Goal: Information Seeking & Learning: Learn about a topic

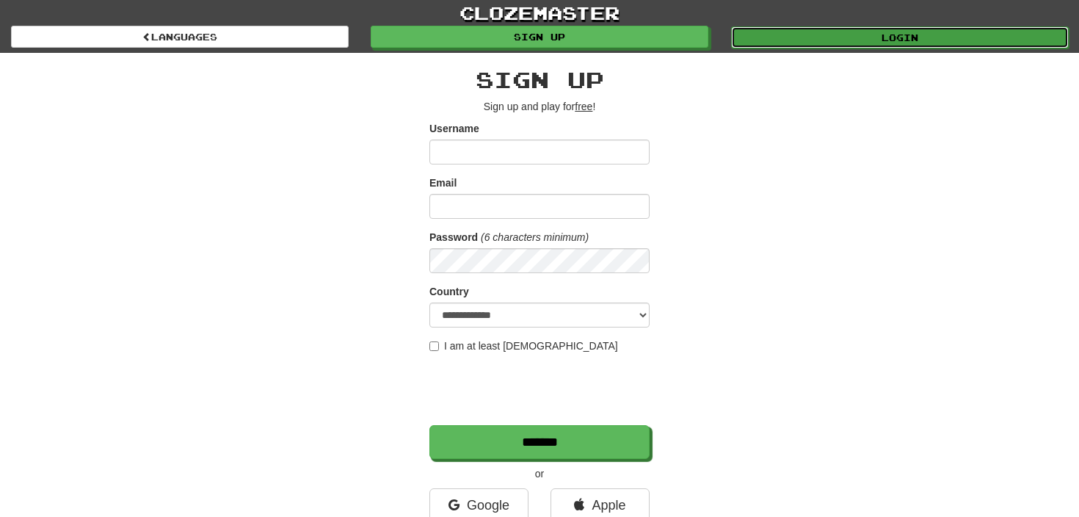
click at [856, 30] on link "Login" at bounding box center [900, 37] width 338 height 22
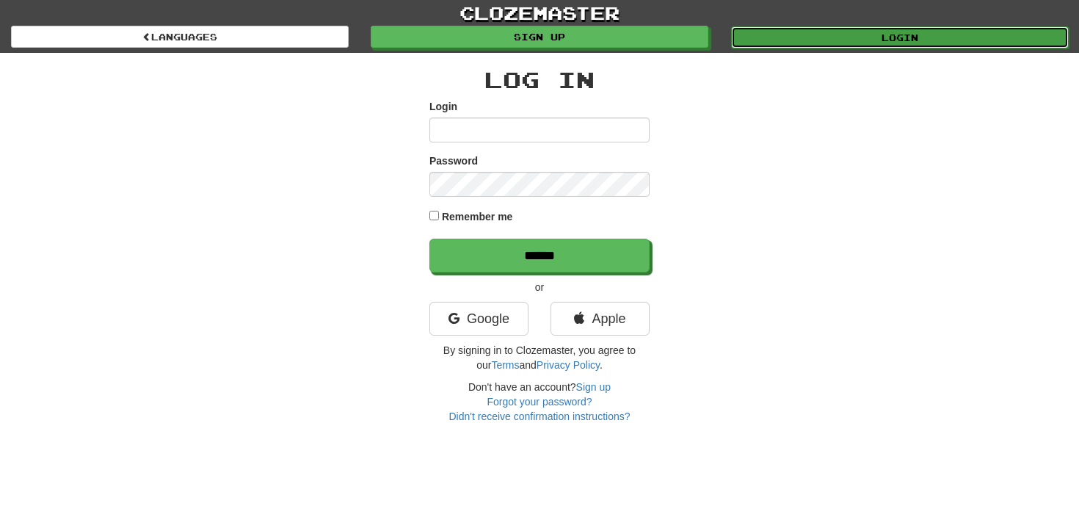
click at [841, 39] on link "Login" at bounding box center [900, 37] width 338 height 22
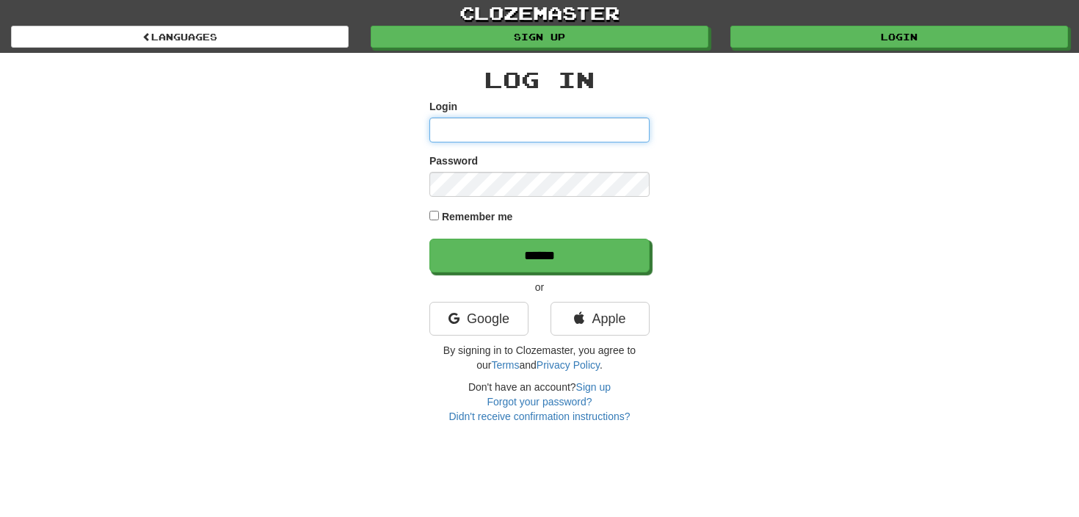
click at [582, 130] on input "Login" at bounding box center [540, 129] width 220 height 25
type input "**********"
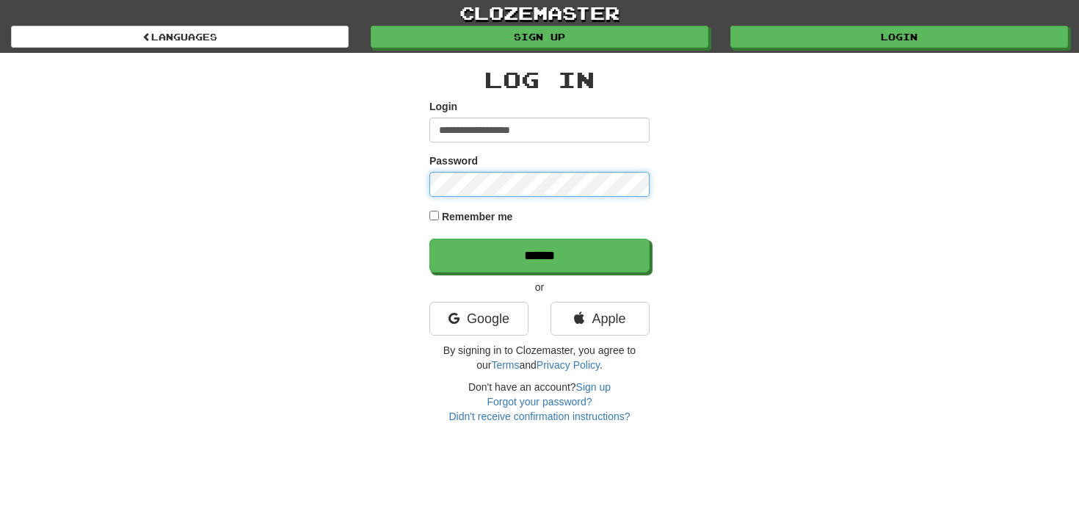
click at [430, 239] on input "******" at bounding box center [540, 256] width 220 height 34
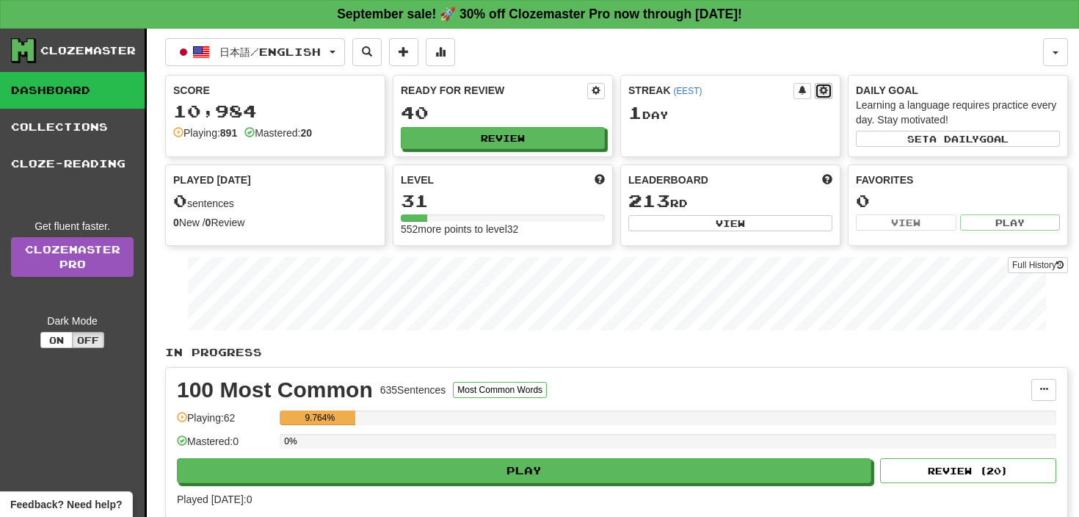
click at [823, 91] on span at bounding box center [823, 90] width 9 height 9
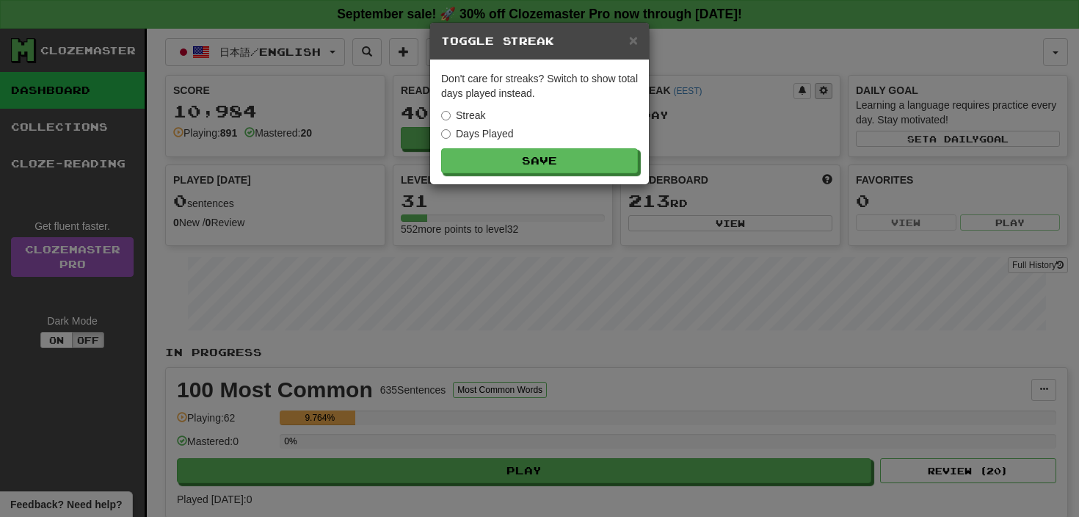
click at [823, 91] on div "× Toggle Streak Don't care for streaks? Switch to show total days played instea…" at bounding box center [539, 258] width 1079 height 517
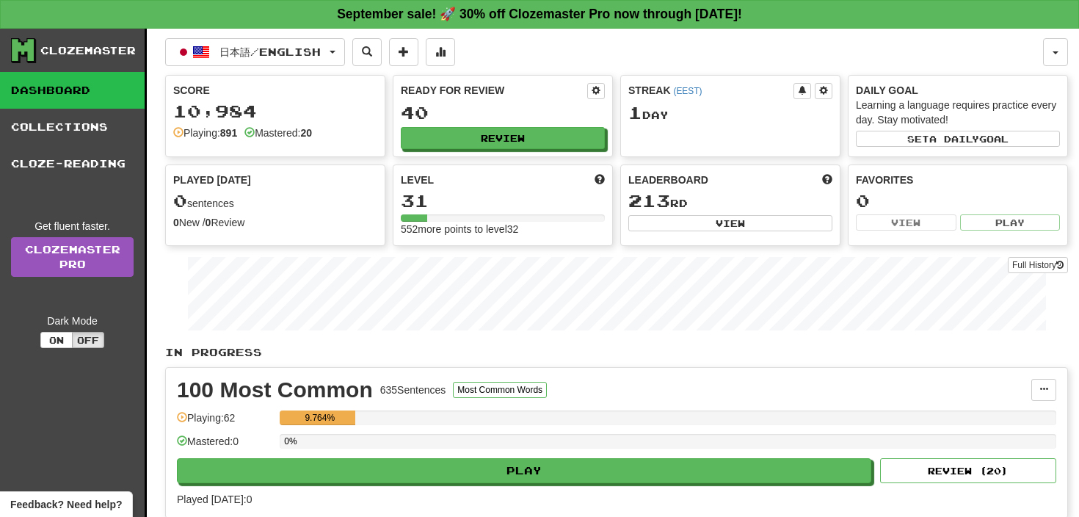
click at [643, 93] on div "Streak ( EEST )" at bounding box center [711, 90] width 165 height 15
click at [822, 88] on span at bounding box center [823, 90] width 9 height 9
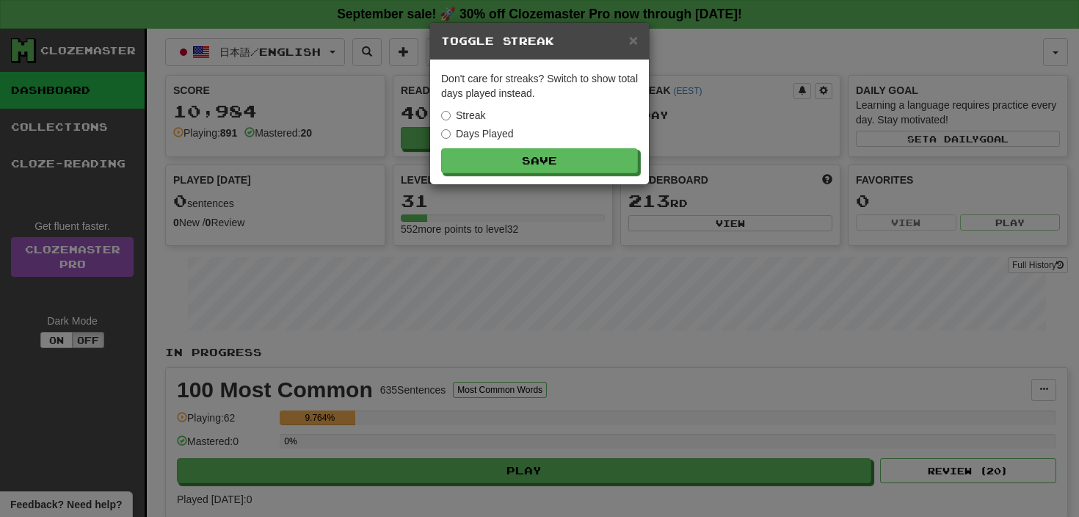
click at [517, 137] on div "Days Played" at bounding box center [539, 133] width 197 height 15
click at [493, 133] on label "Days Played" at bounding box center [477, 133] width 73 height 15
click at [497, 148] on div "Don't care for streaks? Switch to show total days played instead. Streak Days P…" at bounding box center [539, 122] width 219 height 124
click at [580, 157] on button "Save" at bounding box center [540, 161] width 197 height 25
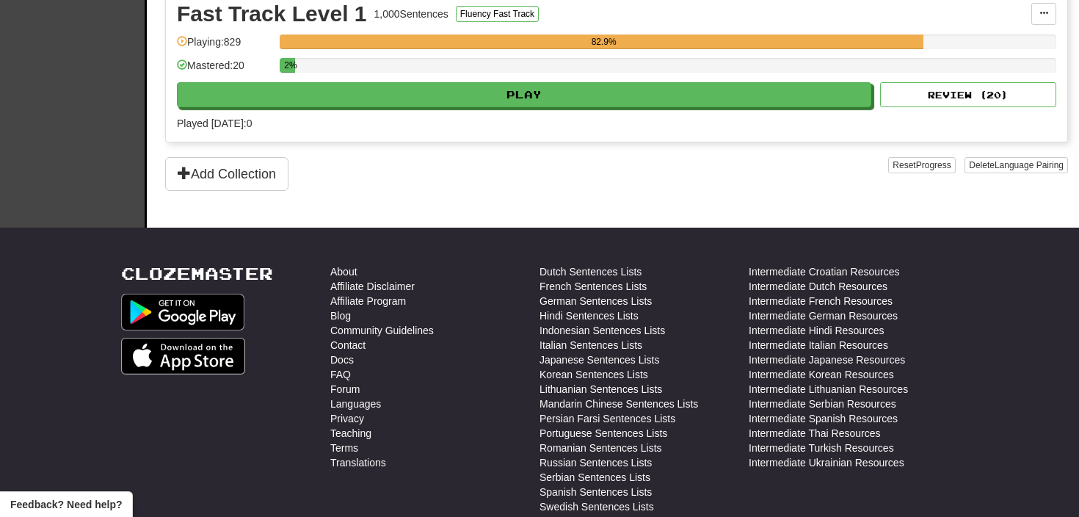
scroll to position [513, 0]
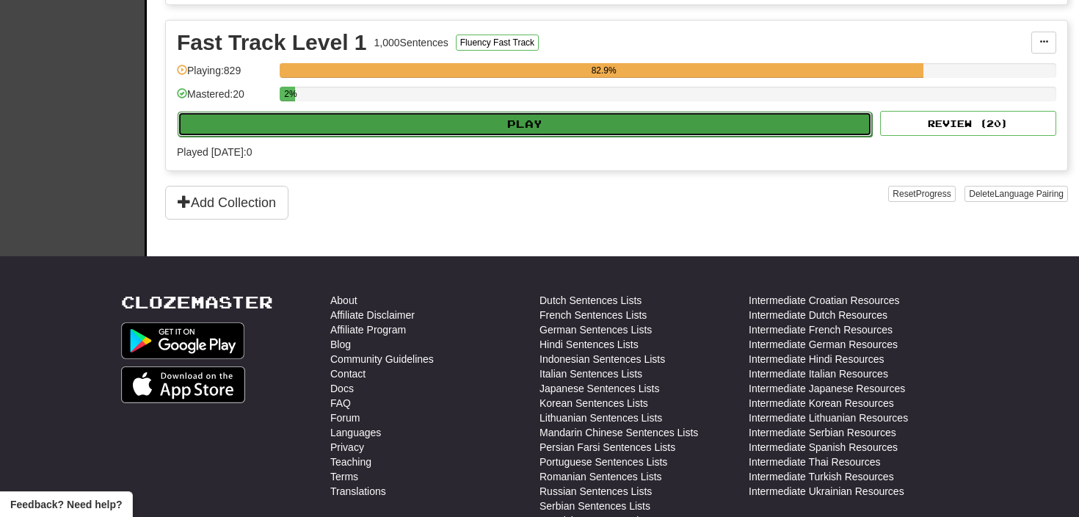
click at [496, 131] on button "Play" at bounding box center [525, 124] width 695 height 25
select select "**"
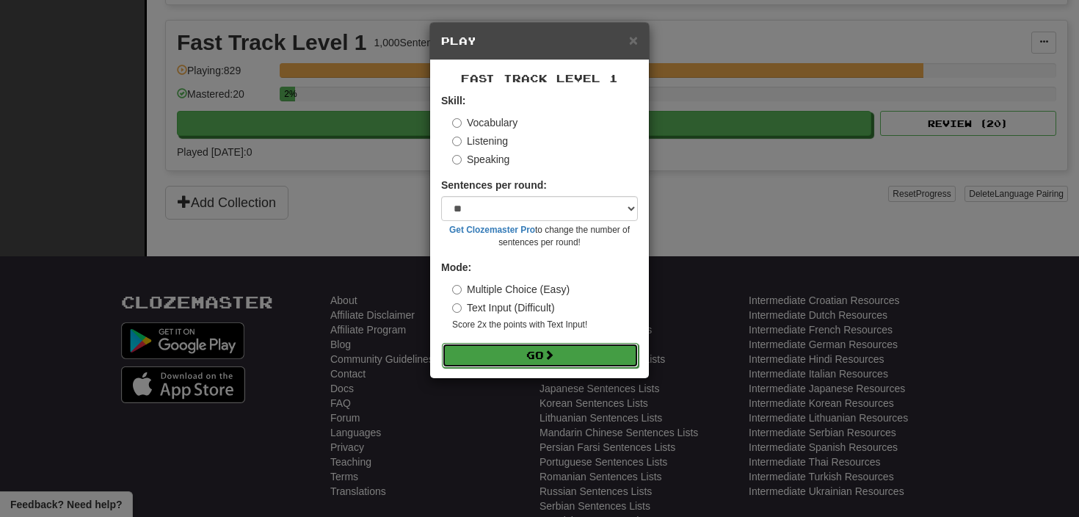
click at [543, 363] on button "Go" at bounding box center [540, 355] width 197 height 25
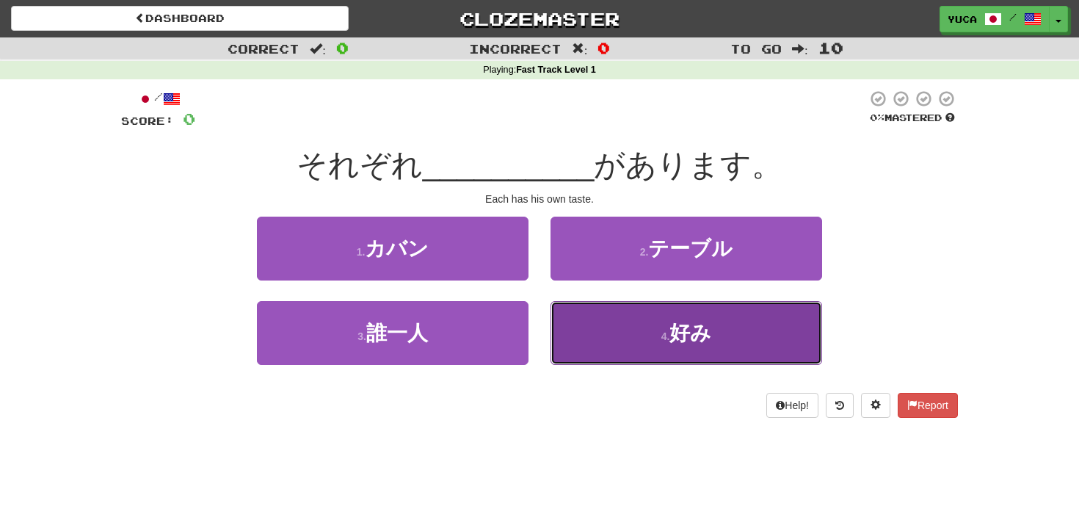
click at [678, 338] on span "好み" at bounding box center [691, 333] width 42 height 23
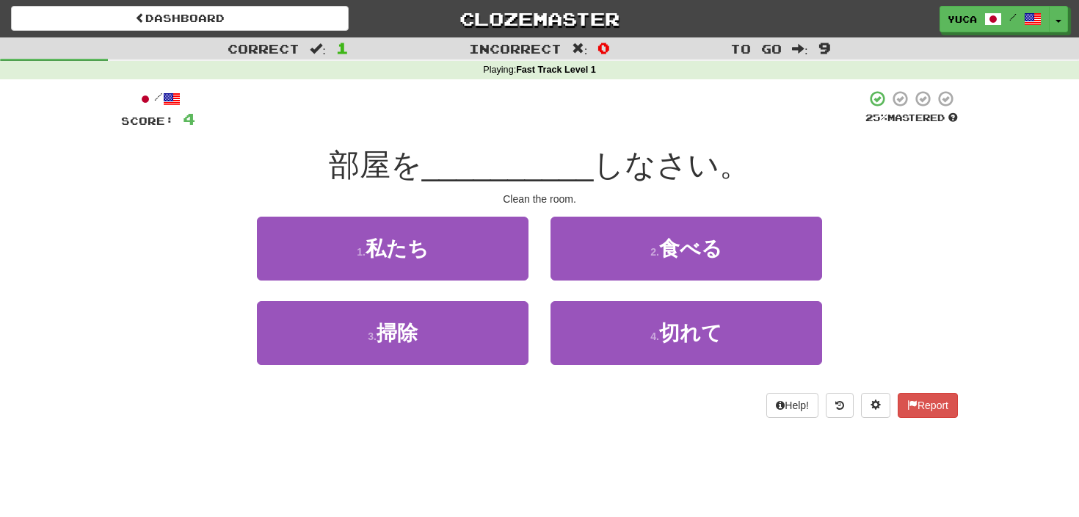
click at [466, 148] on span "__________" at bounding box center [508, 165] width 172 height 35
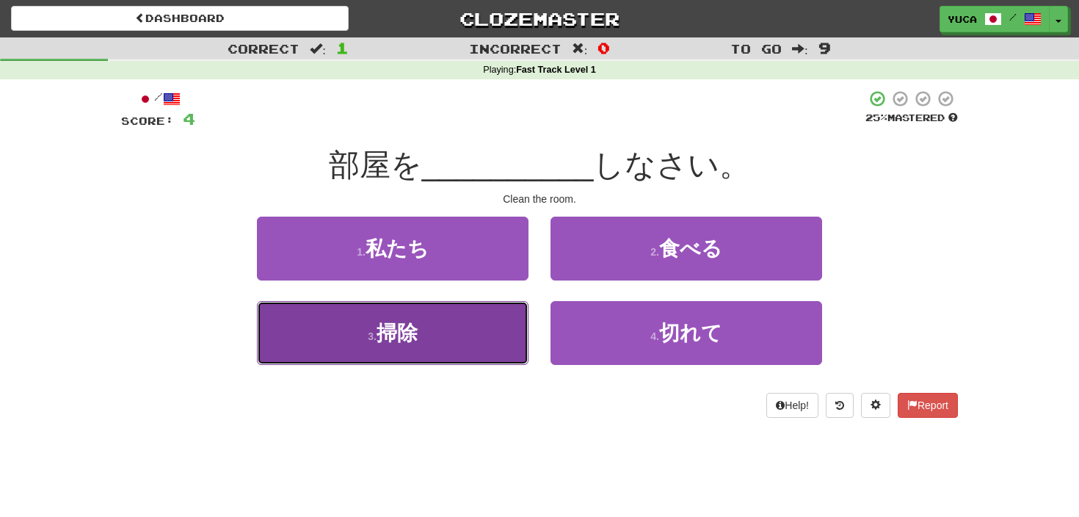
click at [389, 336] on span "掃除" at bounding box center [397, 333] width 41 height 23
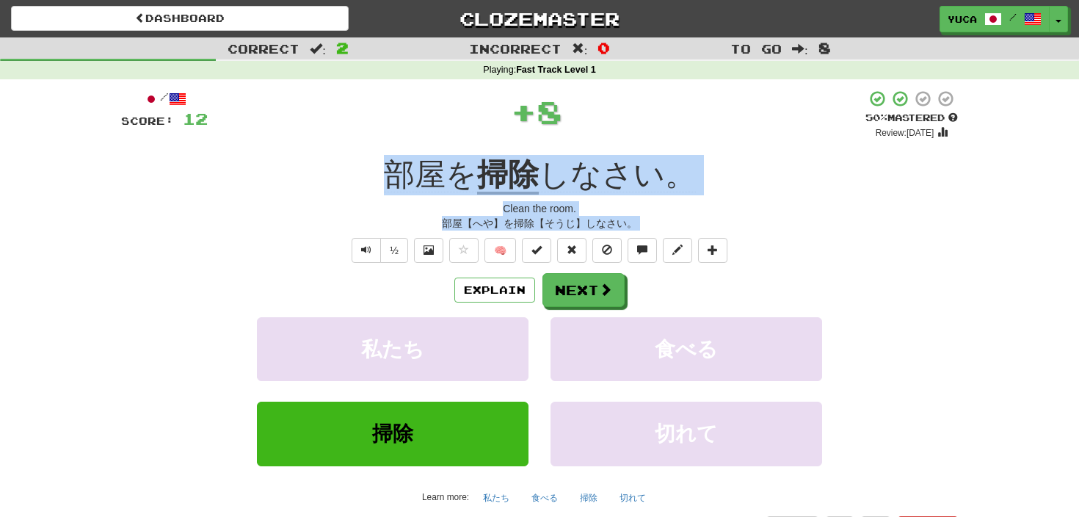
drag, startPoint x: 316, startPoint y: 156, endPoint x: 638, endPoint y: 231, distance: 330.2
click at [638, 231] on div "/ Score: 12 + 8 50 % Mastered Review: 2025-09-30 部屋を 掃除 しなさい。 Clean the room. 部…" at bounding box center [539, 315] width 837 height 451
copy div "部屋を 掃除 しなさい。 Clean the room. 部屋【へや】を掃除【そうじ】しなさい。 ½ 🧠 Explain Next 私たち 食べる 掃除 切れて"
click at [580, 286] on button "Next" at bounding box center [584, 291] width 82 height 34
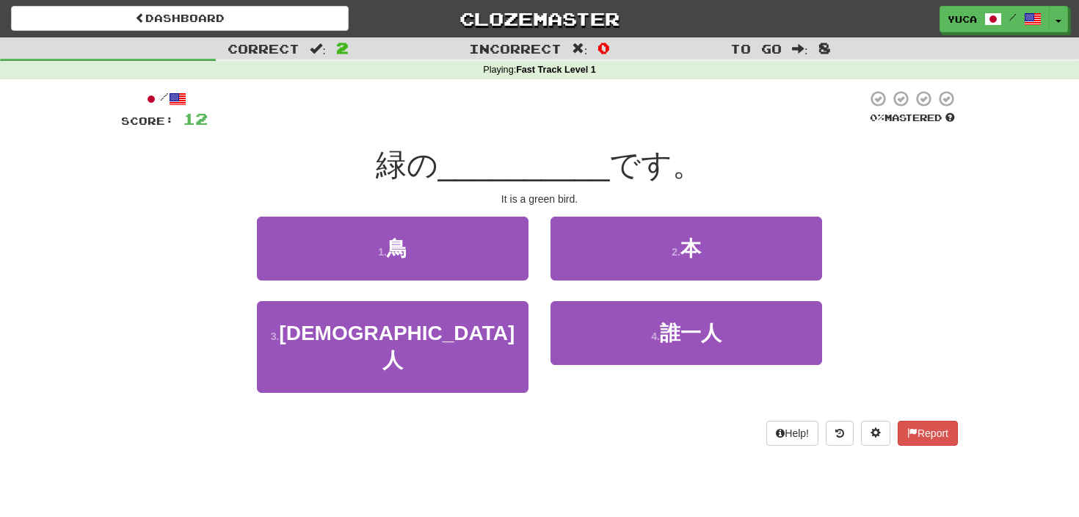
click at [537, 148] on span "__________" at bounding box center [524, 165] width 172 height 35
click at [381, 160] on div "緑の __________ です。" at bounding box center [539, 165] width 837 height 40
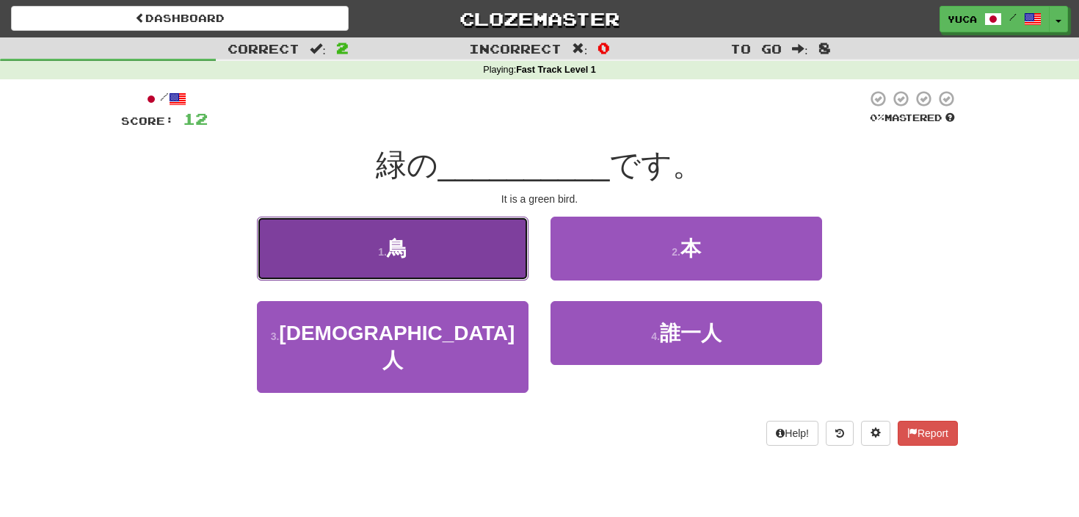
click at [401, 252] on span "鳥" at bounding box center [397, 248] width 21 height 23
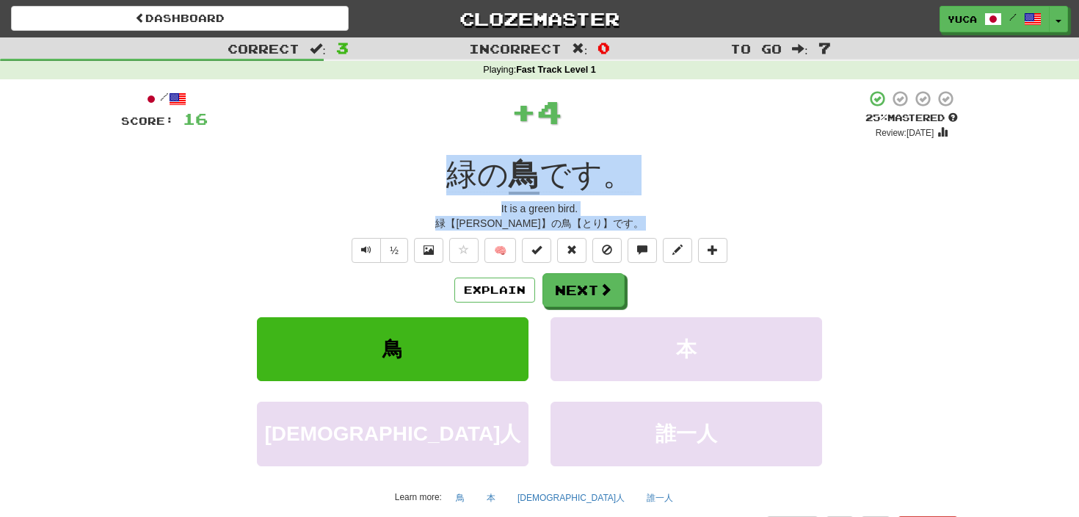
drag, startPoint x: 402, startPoint y: 159, endPoint x: 655, endPoint y: 233, distance: 263.7
click at [655, 233] on div "/ Score: 16 + 4 25 % Mastered Review: 2025-09-21 緑の 鳥 です。 It is a green bird. 緑…" at bounding box center [539, 315] width 837 height 451
copy div "緑の 鳥 です。 It is a green bird. 緑【みどり】の鳥【とり】です。 ½ 🧠 Explain Next 鳥 本 ドイツ人 誰一人"
click at [594, 297] on button "Next" at bounding box center [584, 291] width 82 height 34
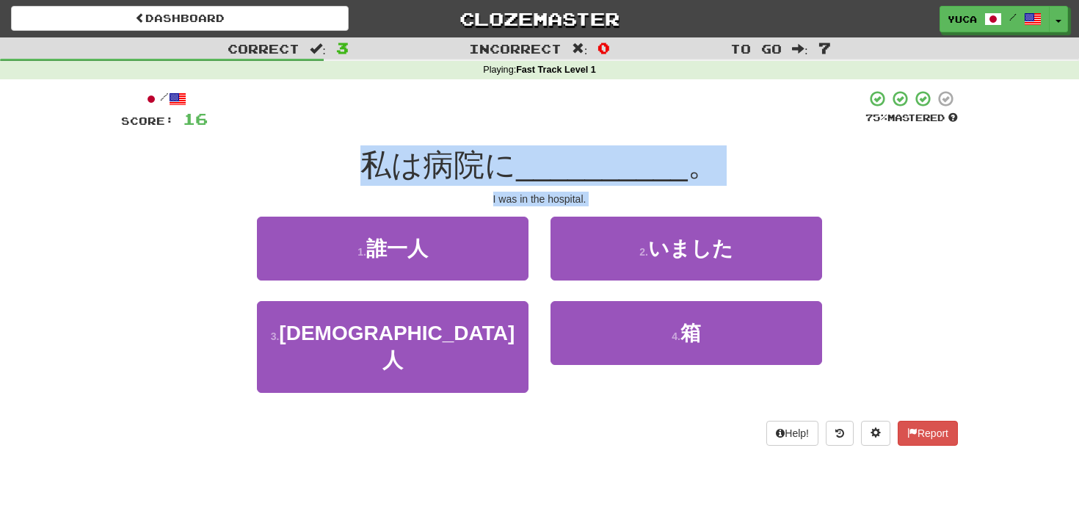
click at [563, 156] on span "__________" at bounding box center [602, 165] width 172 height 35
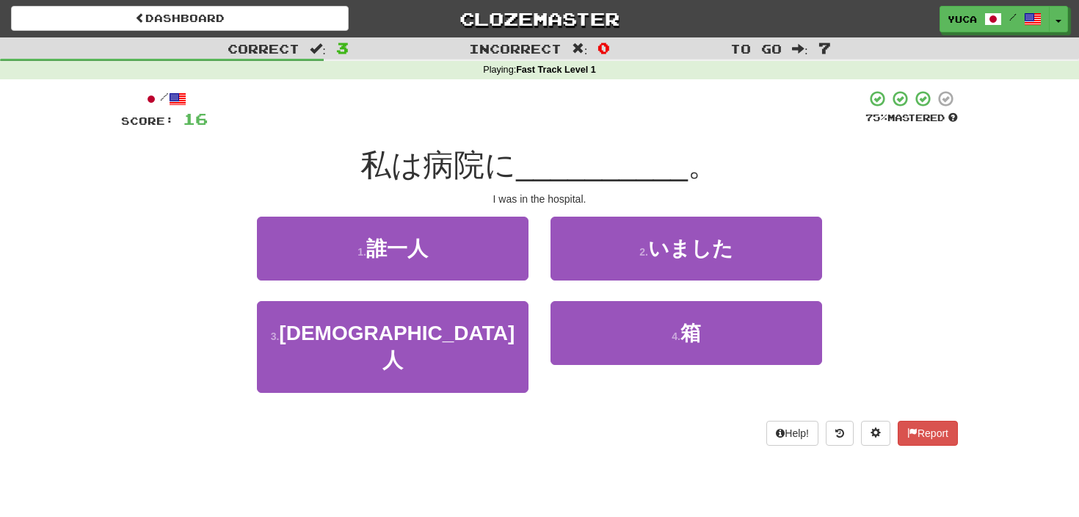
click at [659, 143] on div "/ Score: 16 75 % Mastered 私は病院に __________ 。 I was in the hospital. 1 . 誰一人 2 .…" at bounding box center [539, 267] width 837 height 355
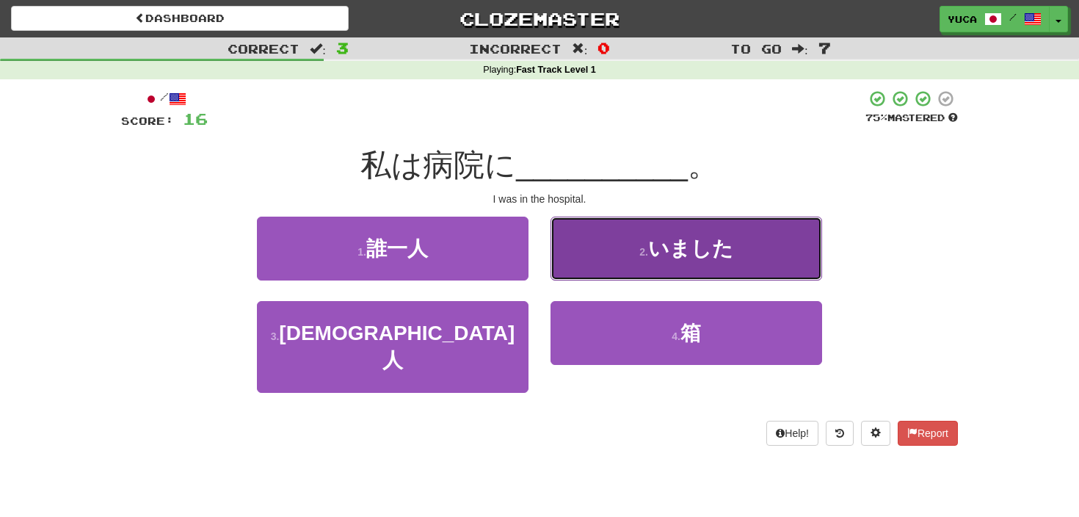
click at [665, 242] on span "いました" at bounding box center [690, 248] width 85 height 23
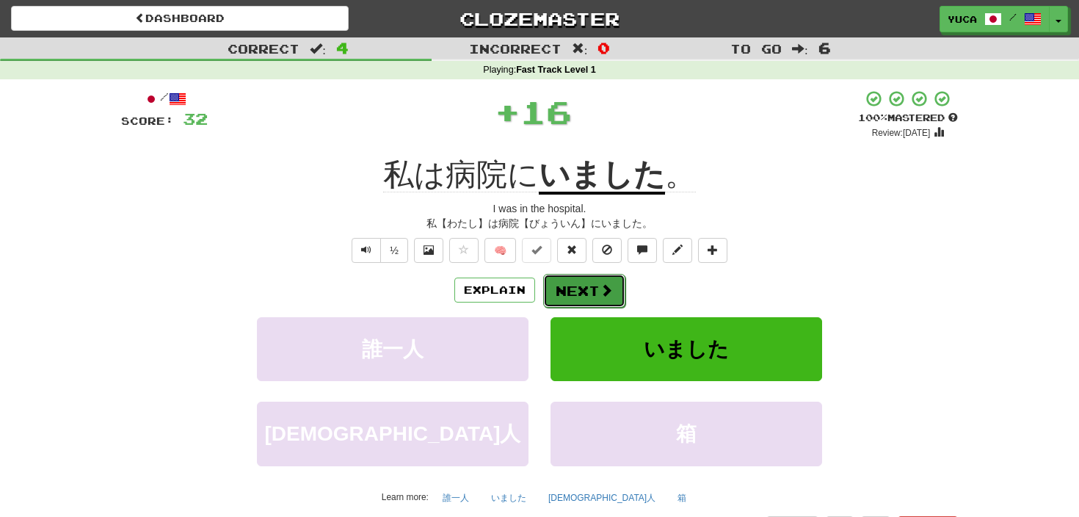
click at [587, 284] on button "Next" at bounding box center [584, 291] width 82 height 34
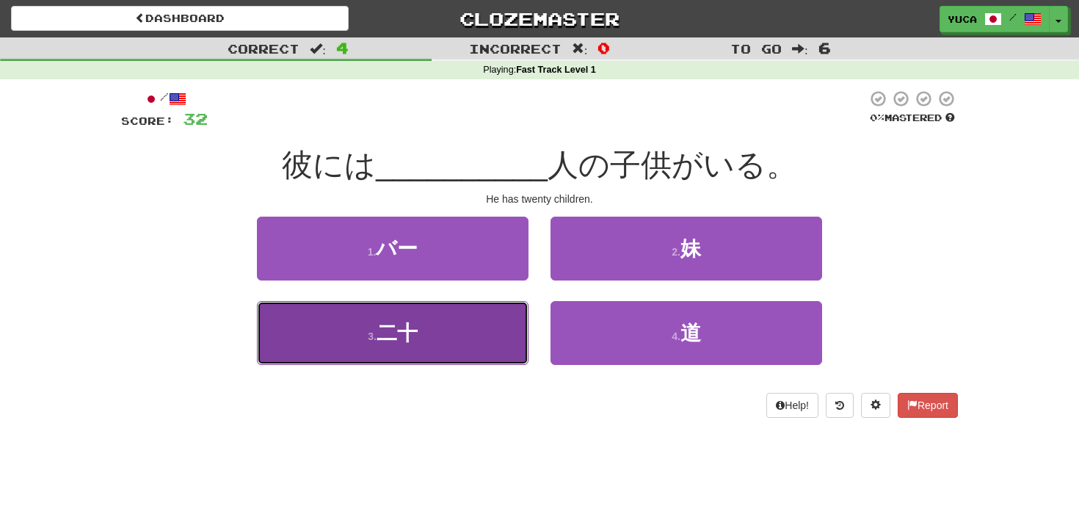
click at [390, 333] on span "二十" at bounding box center [397, 333] width 41 height 23
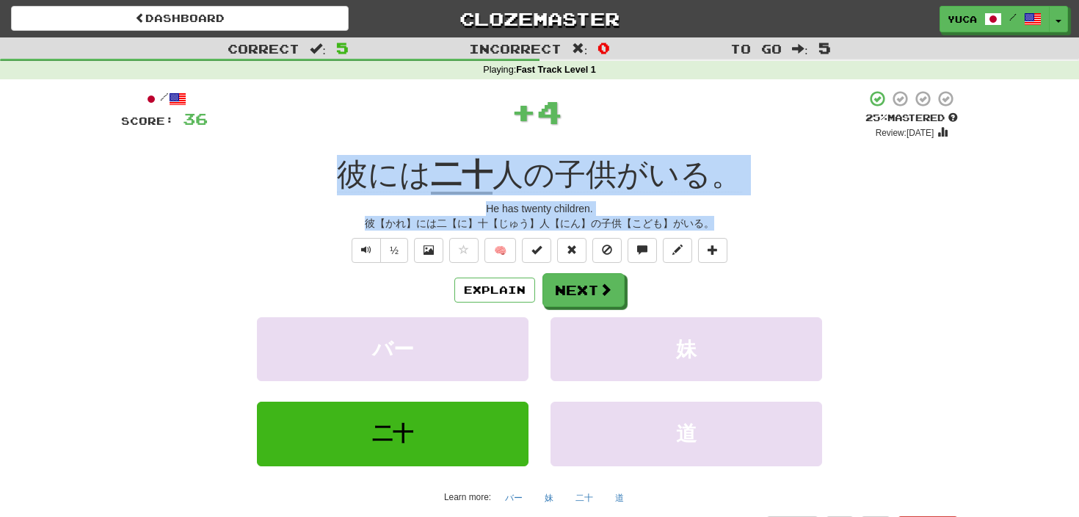
drag, startPoint x: 303, startPoint y: 170, endPoint x: 740, endPoint y: 221, distance: 439.8
click at [740, 221] on div "/ Score: 36 + 4 25 % Mastered Review: 2025-09-21 彼には 二十 人の子供がいる。 He has twenty …" at bounding box center [539, 315] width 837 height 451
copy div "彼には 二十 人の子供がいる。 He has twenty children. 彼【かれ】には二【に】十【じゅう】人【にん】の子供【こども】がいる。"
click at [593, 300] on button "Next" at bounding box center [584, 291] width 82 height 34
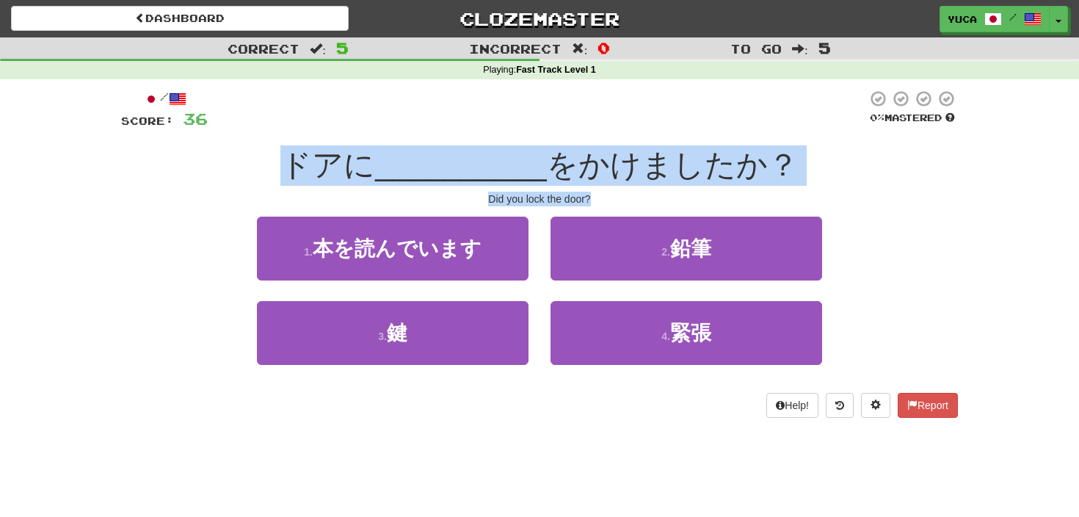
click at [432, 163] on span "__________" at bounding box center [461, 165] width 172 height 35
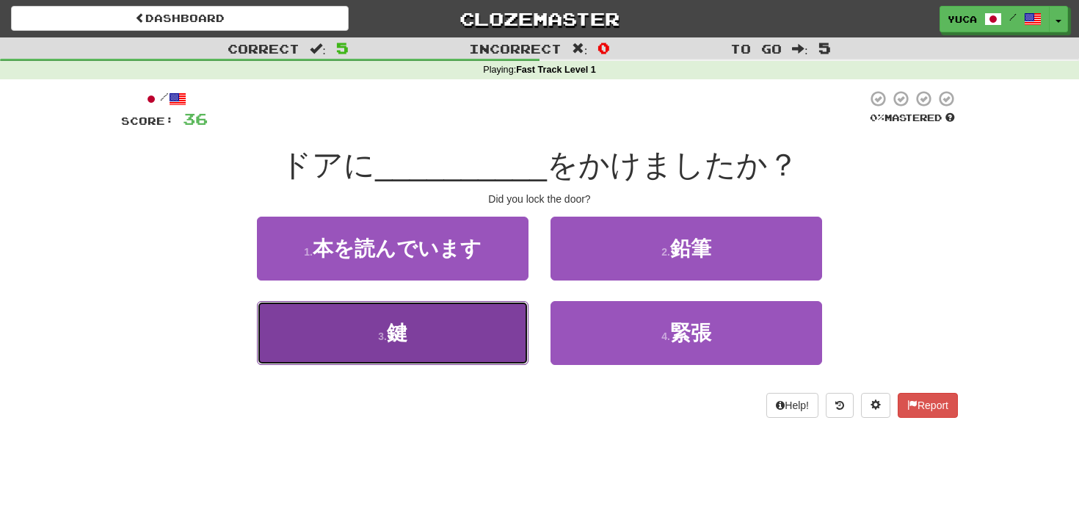
click at [395, 332] on span "鍵" at bounding box center [397, 333] width 21 height 23
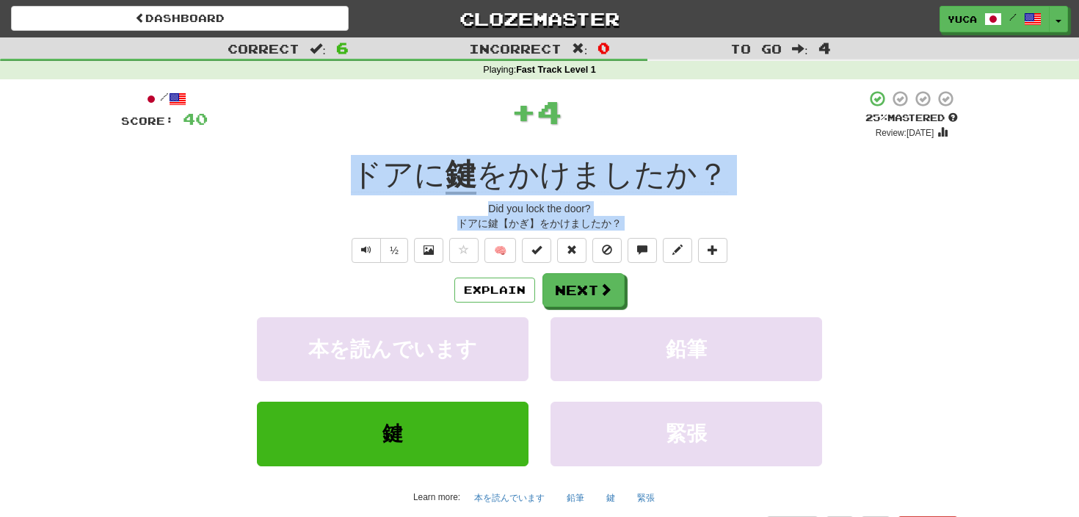
drag, startPoint x: 310, startPoint y: 146, endPoint x: 714, endPoint y: 291, distance: 429.7
click at [714, 291] on div "/ Score: 40 + 4 25 % Mastered Review: 2025-09-21 ドアに 鍵 をかけましたか？ Did you lock th…" at bounding box center [539, 315] width 837 height 451
copy div "ドアに 鍵 をかけましたか？ Did you lock the door? ドアに鍵【かぎ】をかけましたか？ ½ 🧠 Explain Next 本を読んでいま…"
click at [585, 294] on button "Next" at bounding box center [584, 291] width 82 height 34
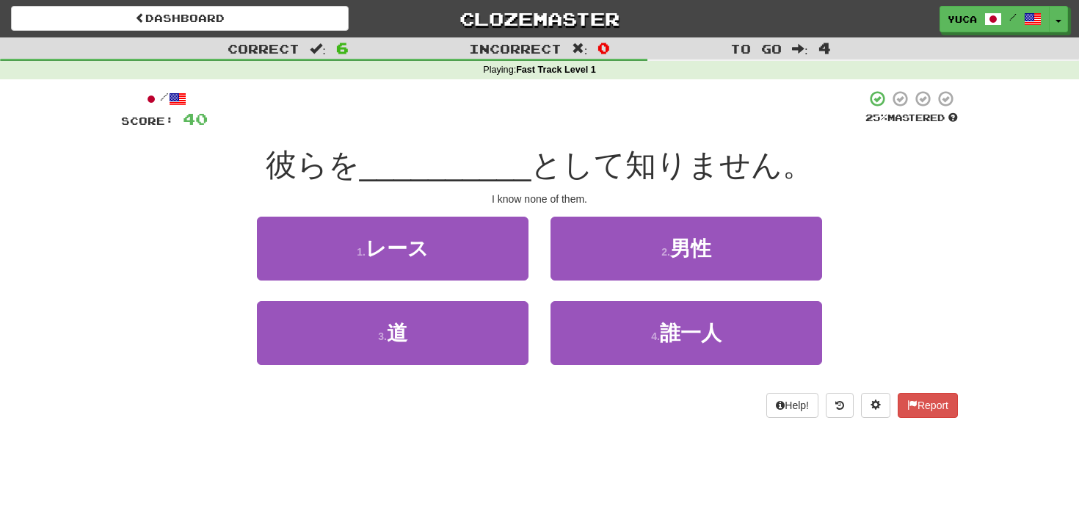
click at [532, 120] on div at bounding box center [537, 110] width 658 height 40
click at [397, 157] on span "__________" at bounding box center [446, 165] width 172 height 35
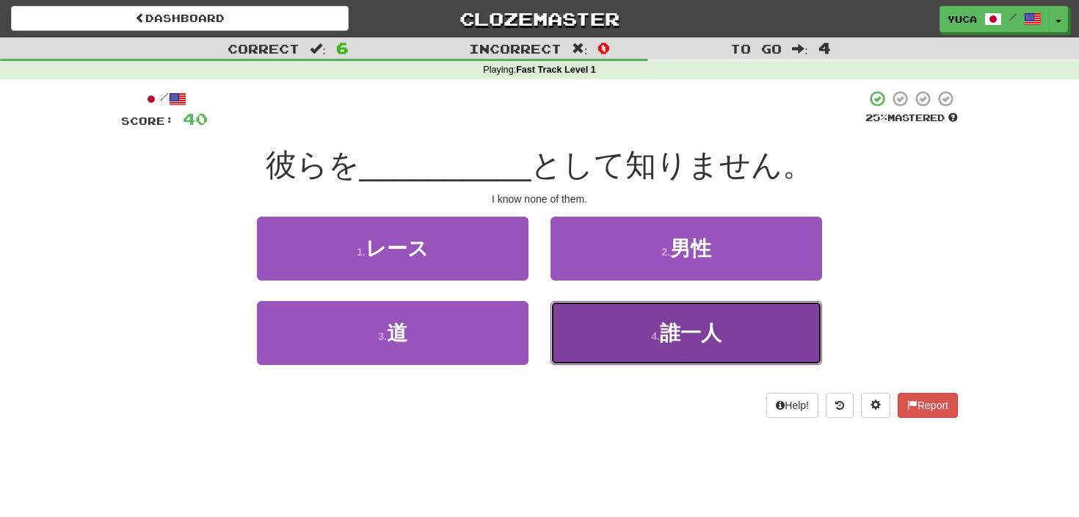
click at [671, 335] on span "誰一人" at bounding box center [691, 333] width 62 height 23
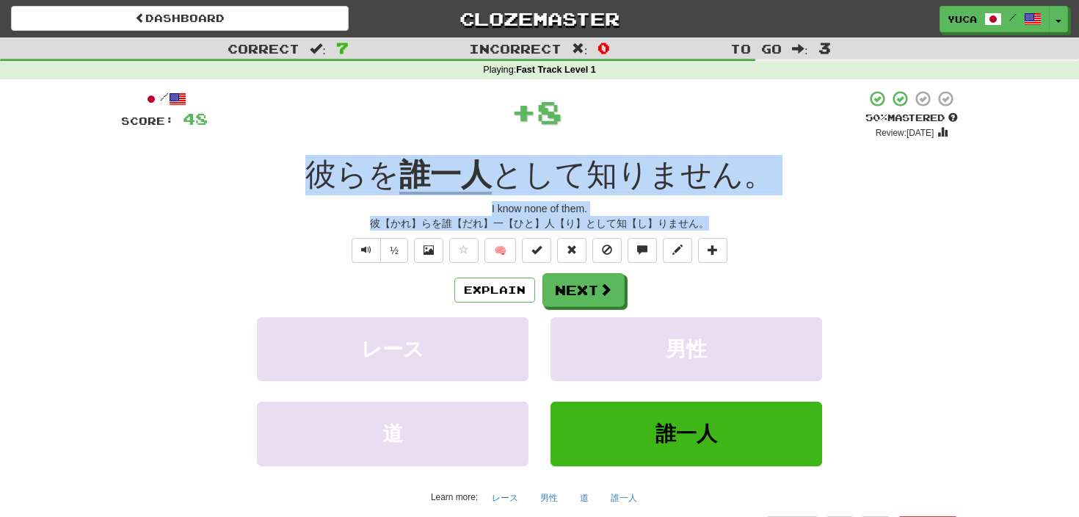
drag, startPoint x: 416, startPoint y: 172, endPoint x: 772, endPoint y: 218, distance: 359.1
click at [772, 218] on div "/ Score: 48 + 8 50 % Mastered Review: 2025-09-30 彼らを 誰一人 として知りません。 I know none …" at bounding box center [539, 315] width 837 height 451
copy div "彼らを 誰一人 として知りません。 I know none of them. 彼【かれ】らを誰【だれ】一【ひと】人【り】として知【し】りません。"
click at [573, 295] on button "Next" at bounding box center [584, 291] width 82 height 34
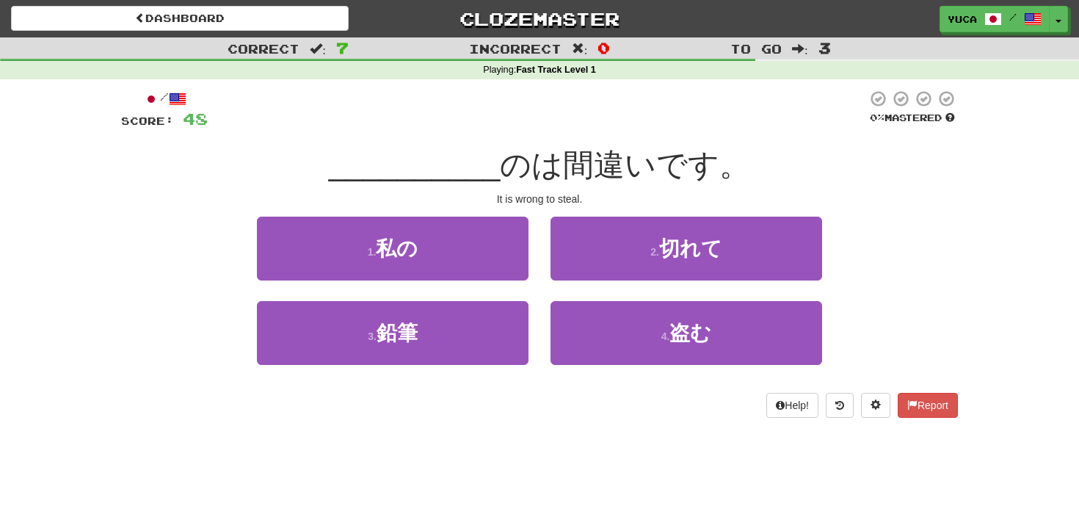
click at [519, 120] on div at bounding box center [537, 110] width 659 height 40
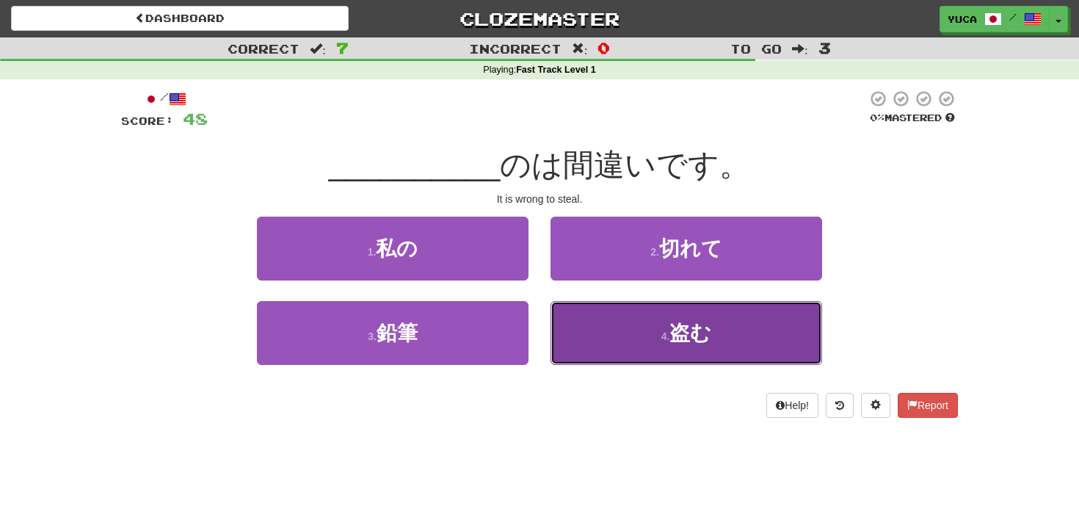
click at [681, 328] on span "盗む" at bounding box center [691, 333] width 42 height 23
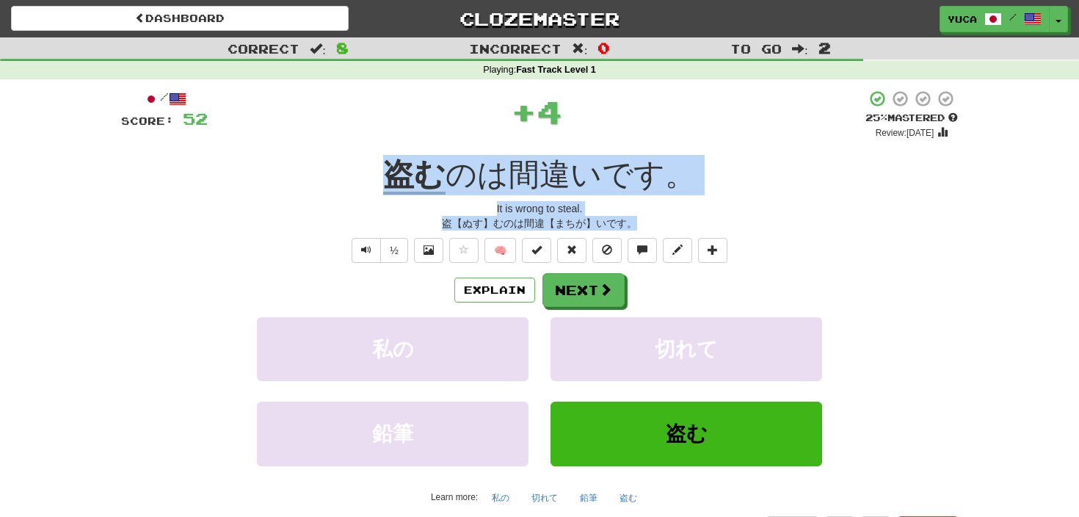
drag, startPoint x: 369, startPoint y: 175, endPoint x: 767, endPoint y: 227, distance: 401.3
click at [767, 228] on div "/ Score: 52 + 4 25 % Mastered Review: 2025-09-21 盗む のは間違いです。 It is wrong to ste…" at bounding box center [539, 315] width 837 height 451
copy div "盗む のは間違いです。 It is wrong to steal. 盗【ぬす】むのは間違【まちが】いです。"
click at [402, 213] on div "It is wrong to steal." at bounding box center [539, 208] width 837 height 15
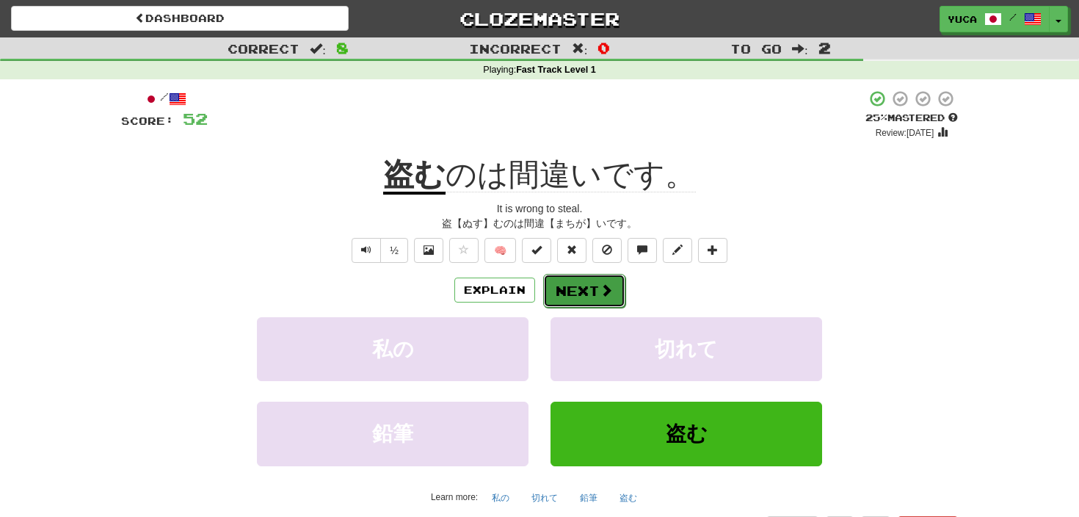
click at [578, 292] on button "Next" at bounding box center [584, 291] width 82 height 34
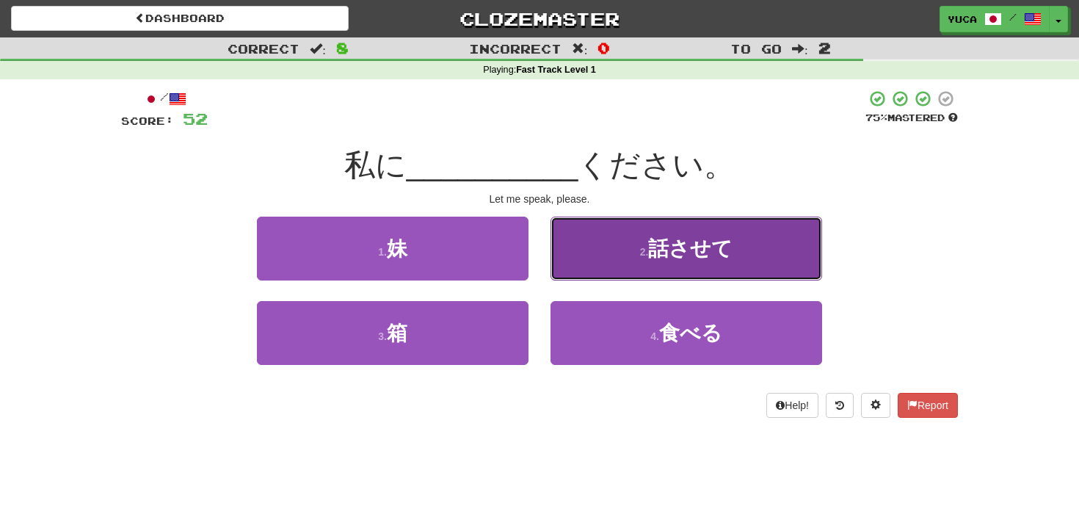
click at [664, 250] on span "話させて" at bounding box center [690, 248] width 84 height 23
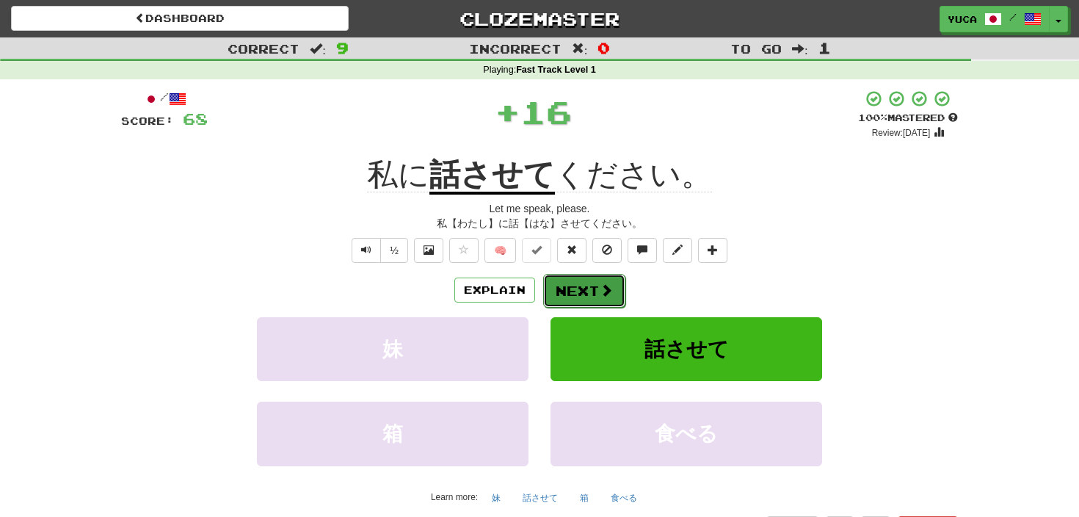
click at [586, 298] on button "Next" at bounding box center [584, 291] width 82 height 34
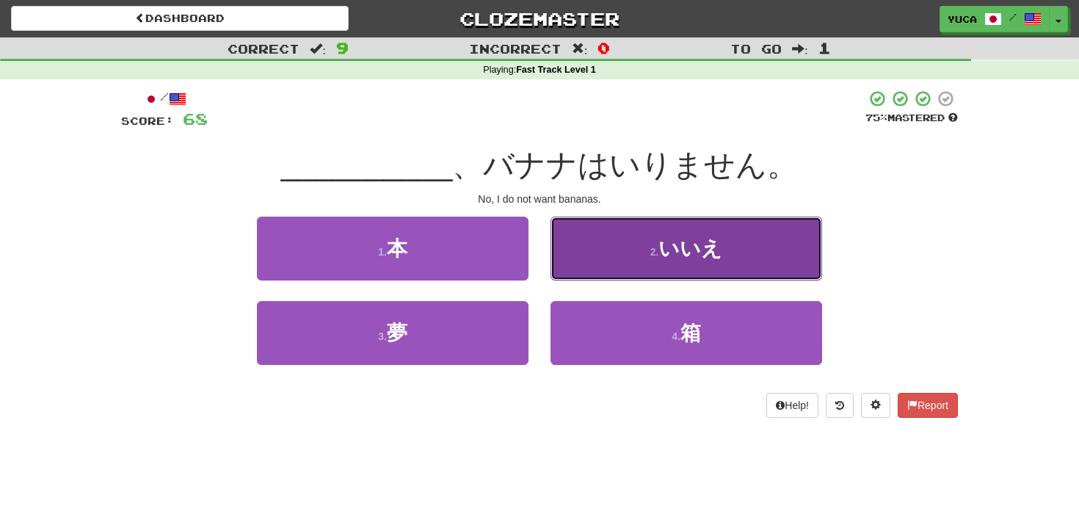
click at [693, 243] on span "いいえ" at bounding box center [691, 248] width 64 height 23
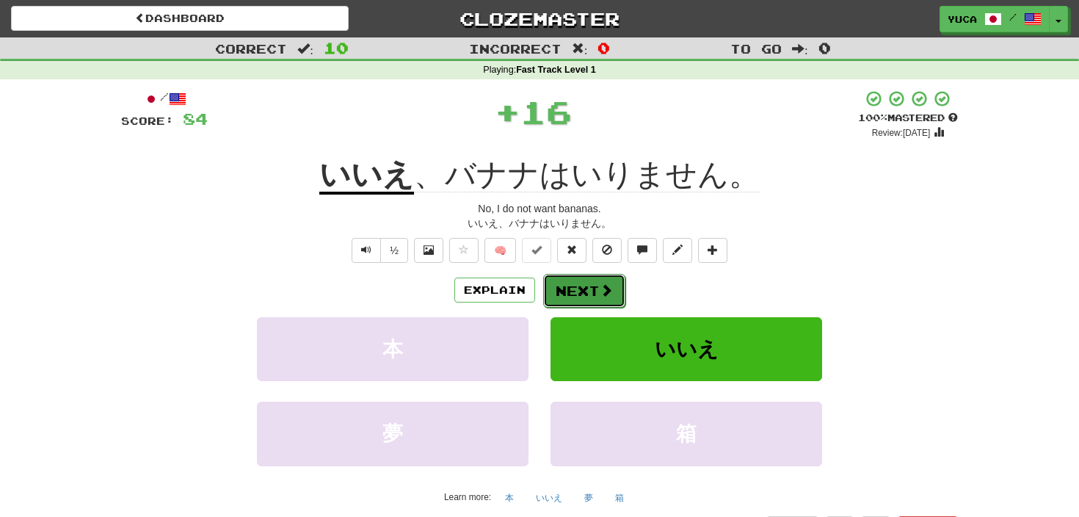
click at [570, 288] on button "Next" at bounding box center [584, 291] width 82 height 34
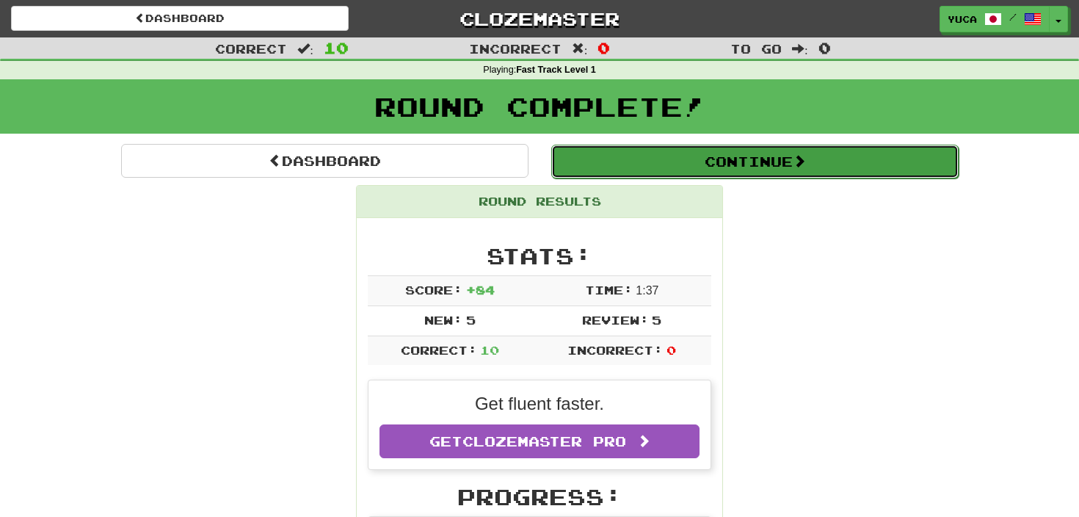
click at [678, 173] on button "Continue" at bounding box center [755, 162] width 408 height 34
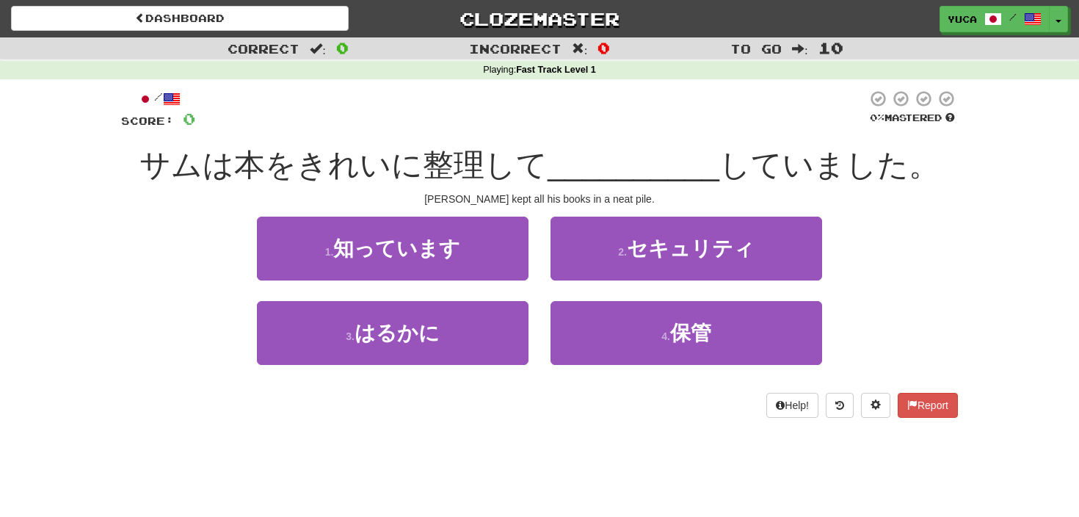
click at [582, 157] on span "__________" at bounding box center [634, 165] width 172 height 35
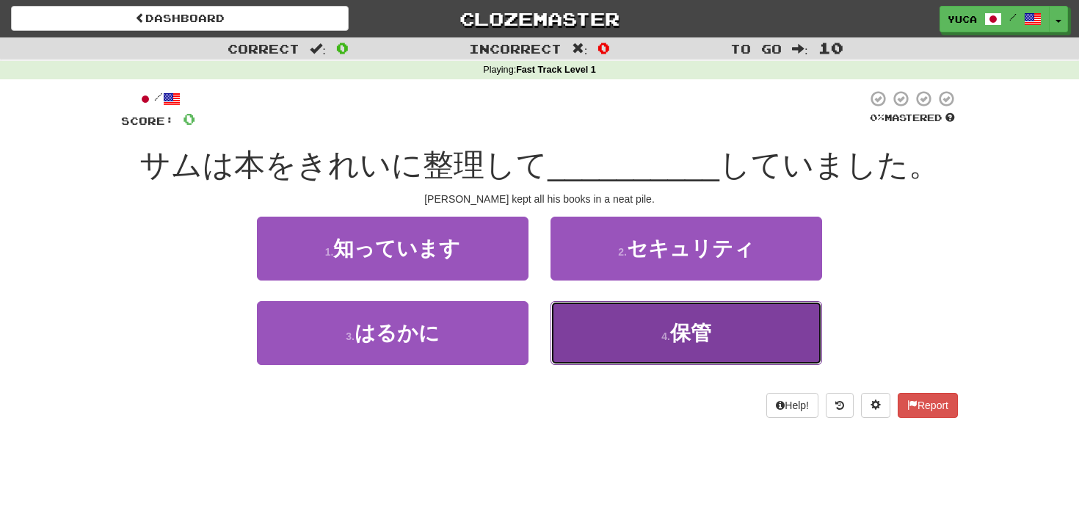
click at [682, 334] on span "保管" at bounding box center [690, 333] width 41 height 23
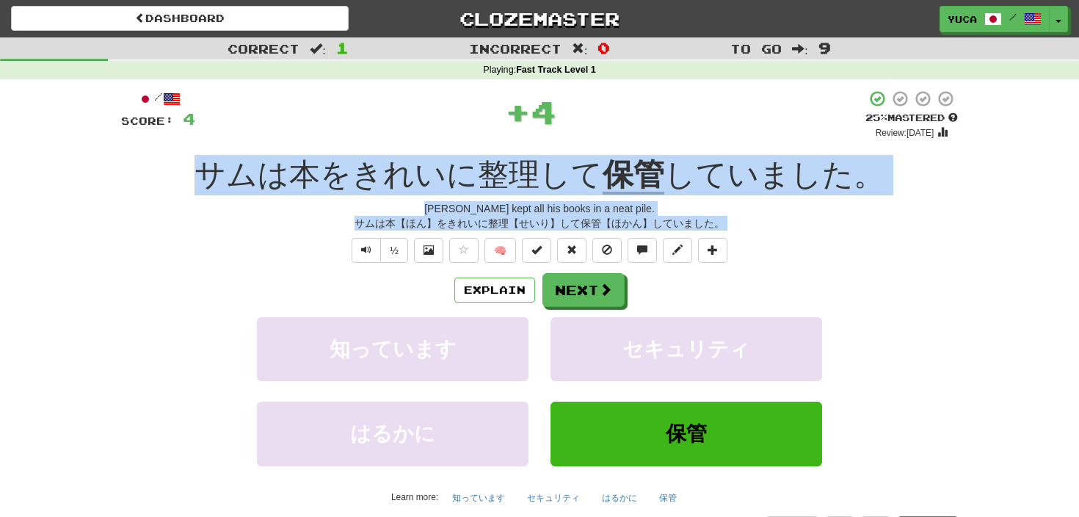
drag, startPoint x: 220, startPoint y: 151, endPoint x: 769, endPoint y: 264, distance: 559.9
click at [769, 264] on div "/ Score: 4 + 4 25 % Mastered Review: 2025-09-21 サムは本をきれいに整理して 保管 していました。 Sam ke…" at bounding box center [539, 315] width 837 height 451
copy div "サムは本をきれいに整理して 保管 していました。 Sam kept all his books in a neat pile. サムは本【ほん】をきれいに整理…"
click at [604, 300] on button "Next" at bounding box center [584, 291] width 82 height 34
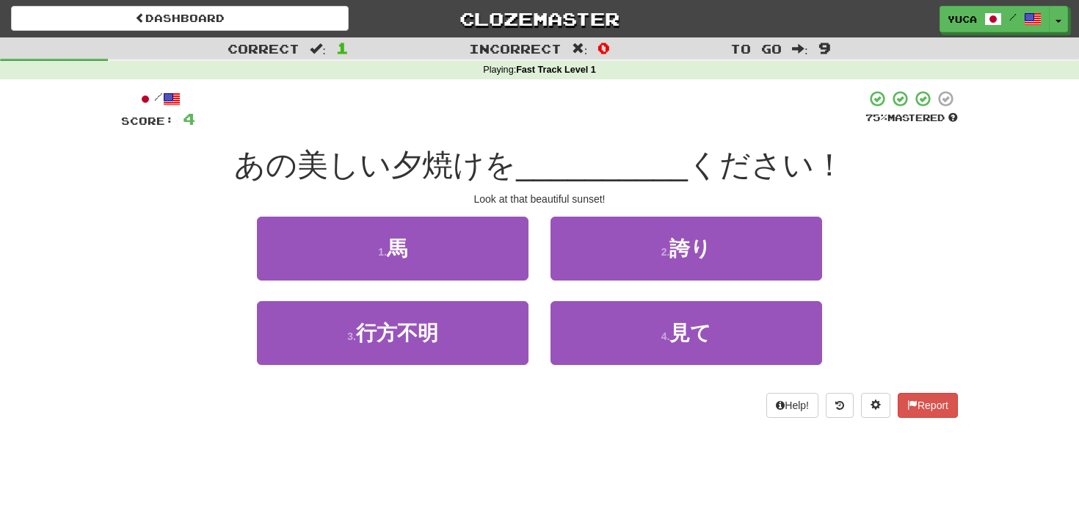
click at [584, 115] on div at bounding box center [530, 110] width 670 height 40
click at [585, 145] on div "あの美しい夕焼けを __________ ください！" at bounding box center [539, 165] width 837 height 40
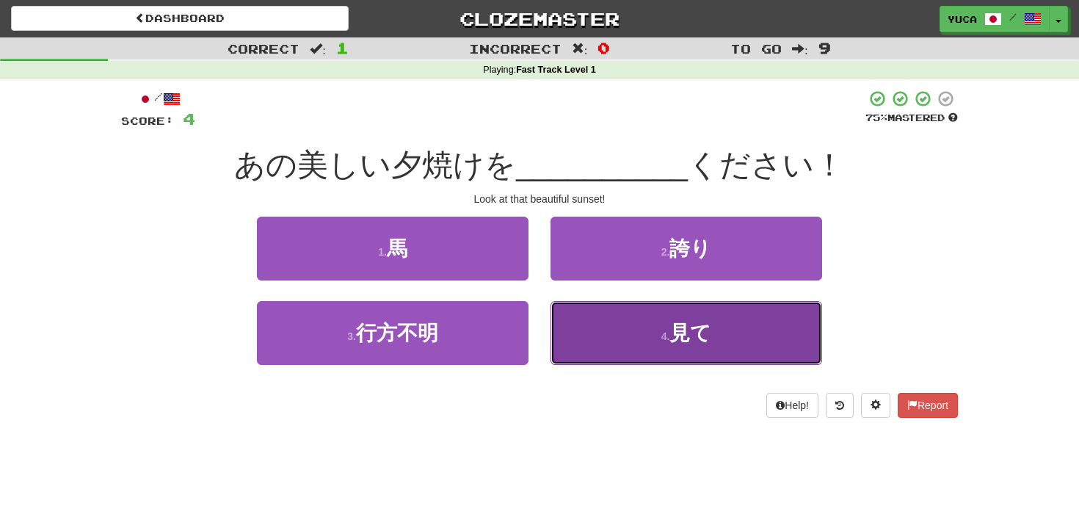
click at [684, 337] on span "見て" at bounding box center [691, 333] width 42 height 23
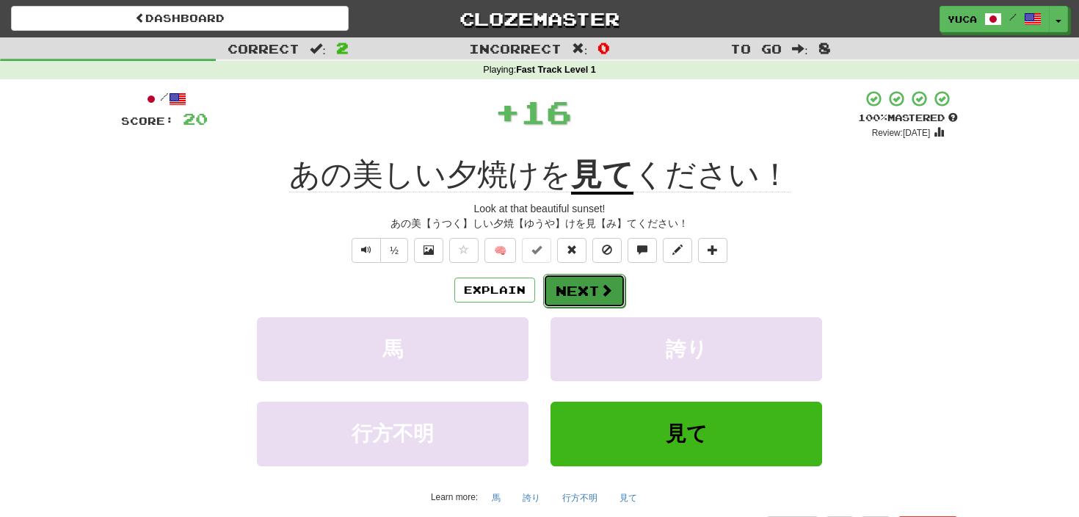
click at [590, 305] on button "Next" at bounding box center [584, 291] width 82 height 34
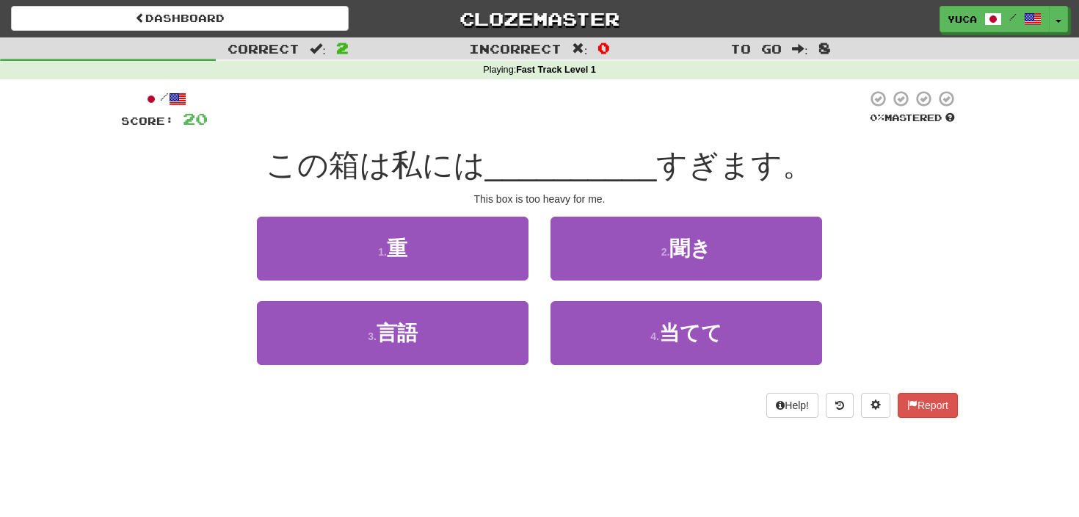
click at [401, 135] on div "/ Score: 20 0 % Mastered この箱は私には __________ すぎます。 This box is too heavy for me.…" at bounding box center [539, 254] width 837 height 328
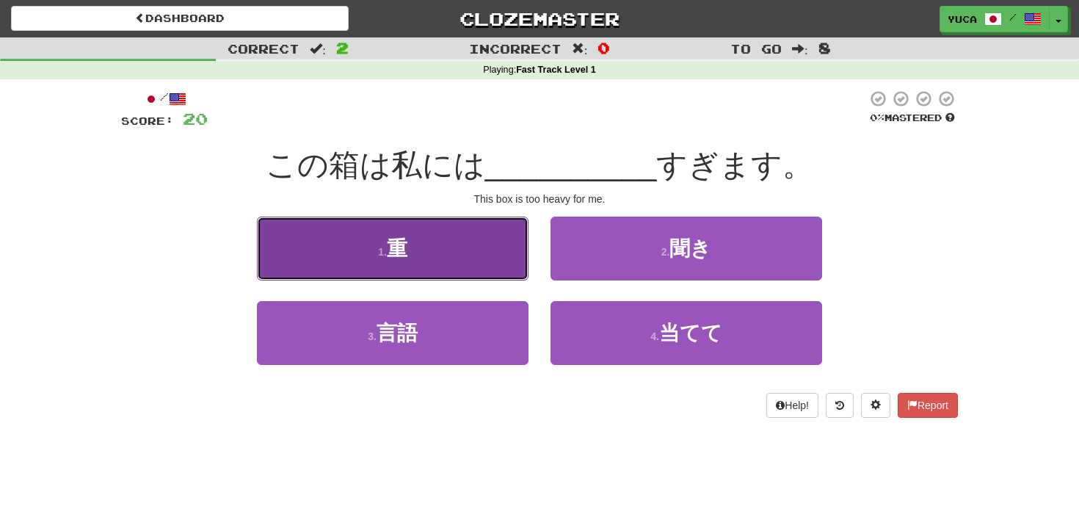
click at [397, 244] on span "重" at bounding box center [397, 248] width 21 height 23
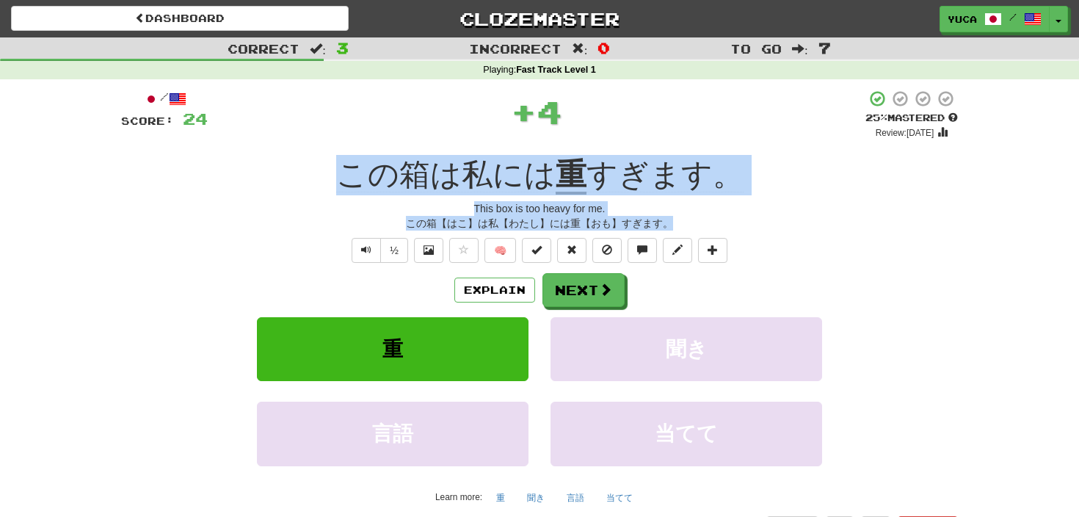
drag, startPoint x: 330, startPoint y: 159, endPoint x: 740, endPoint y: 220, distance: 414.2
click at [740, 221] on div "/ Score: 24 + 4 25 % Mastered Review: 2025-09-21 この箱は私には 重 すぎます。 This box is to…" at bounding box center [539, 315] width 837 height 451
copy div "この箱は私には 重 すぎます。 This box is too heavy for me. この箱【はこ】は私【わたし】には重【おも】すぎます。"
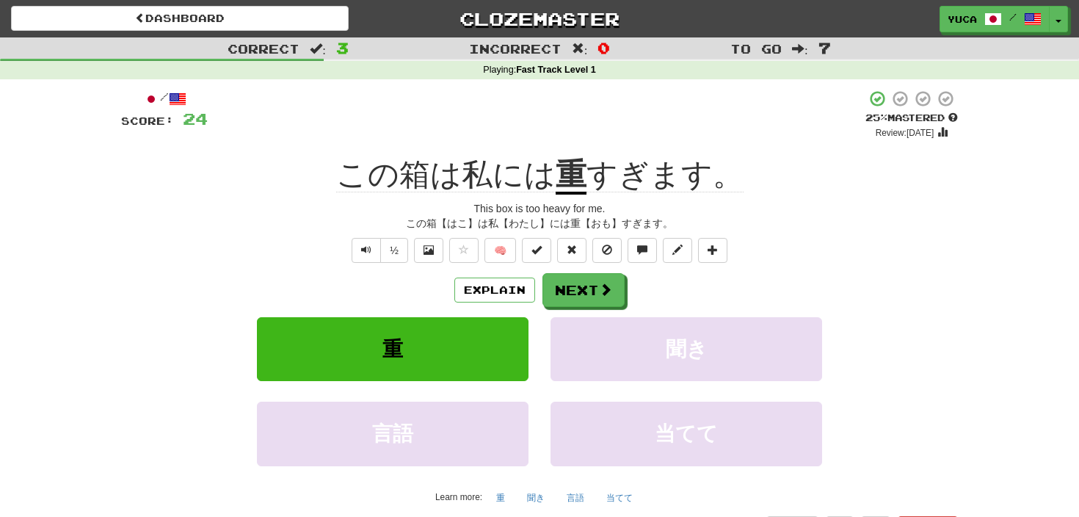
click at [731, 247] on div "½ 🧠" at bounding box center [539, 250] width 837 height 25
click at [612, 294] on span at bounding box center [606, 289] width 13 height 13
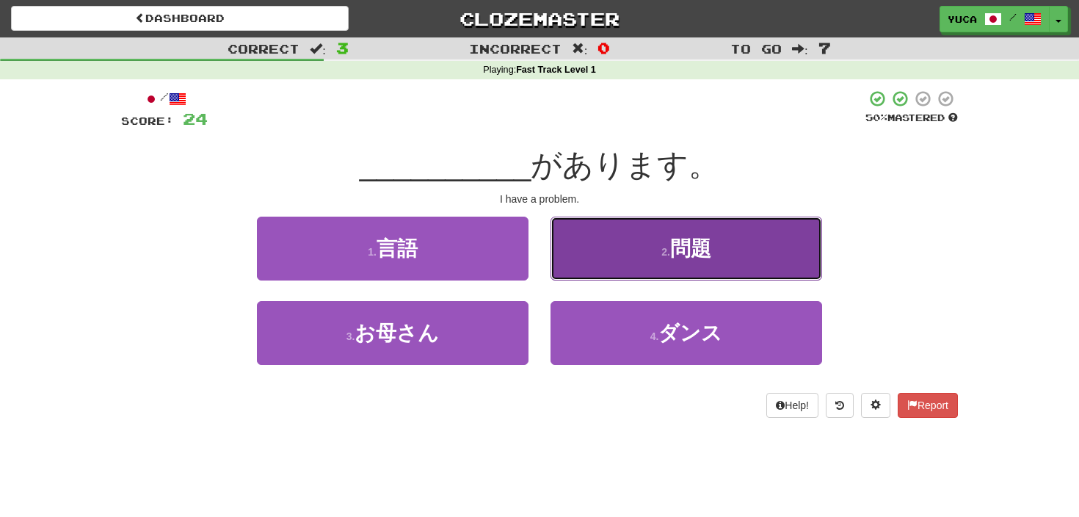
click at [687, 248] on span "問題" at bounding box center [690, 248] width 41 height 23
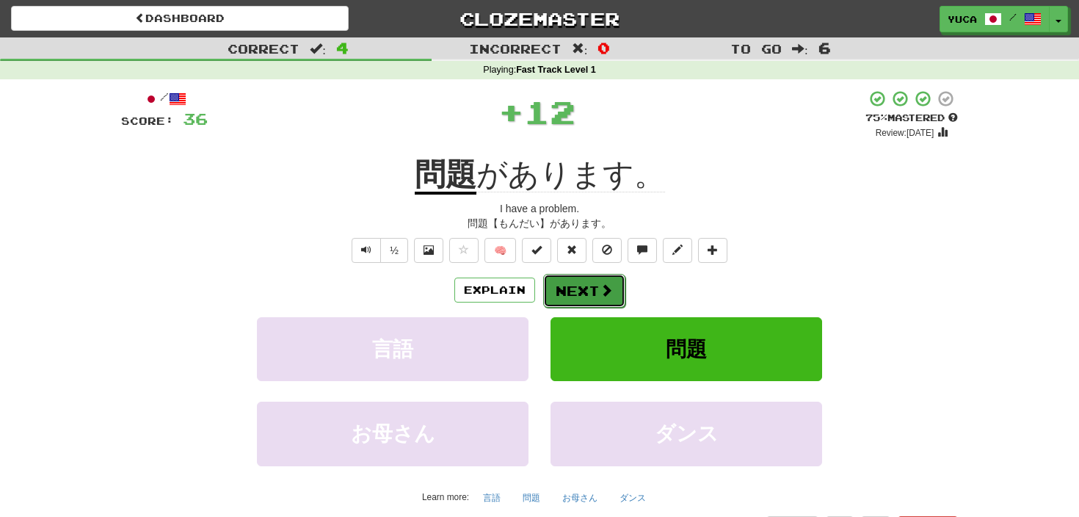
click at [582, 286] on button "Next" at bounding box center [584, 291] width 82 height 34
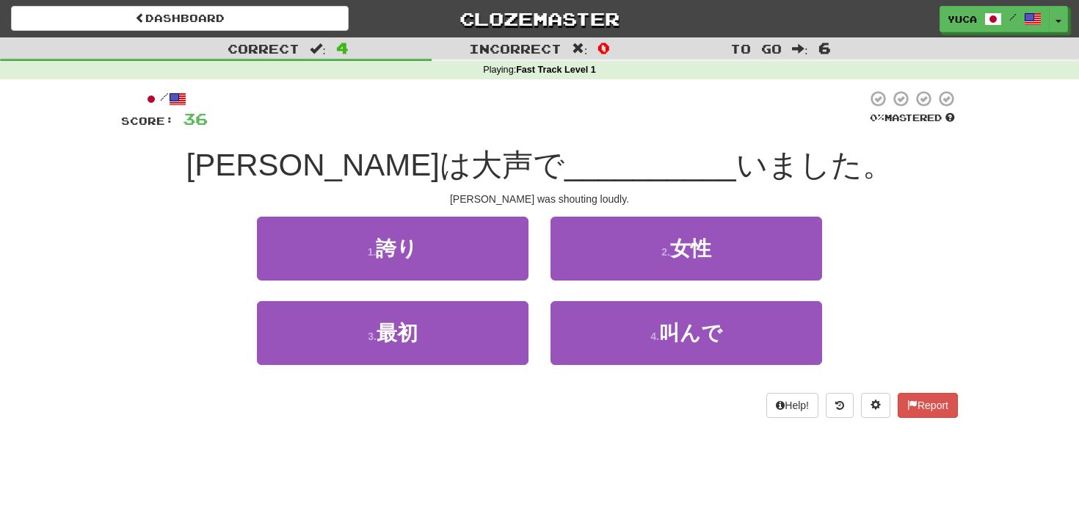
click at [736, 151] on span "いました。" at bounding box center [814, 165] width 157 height 35
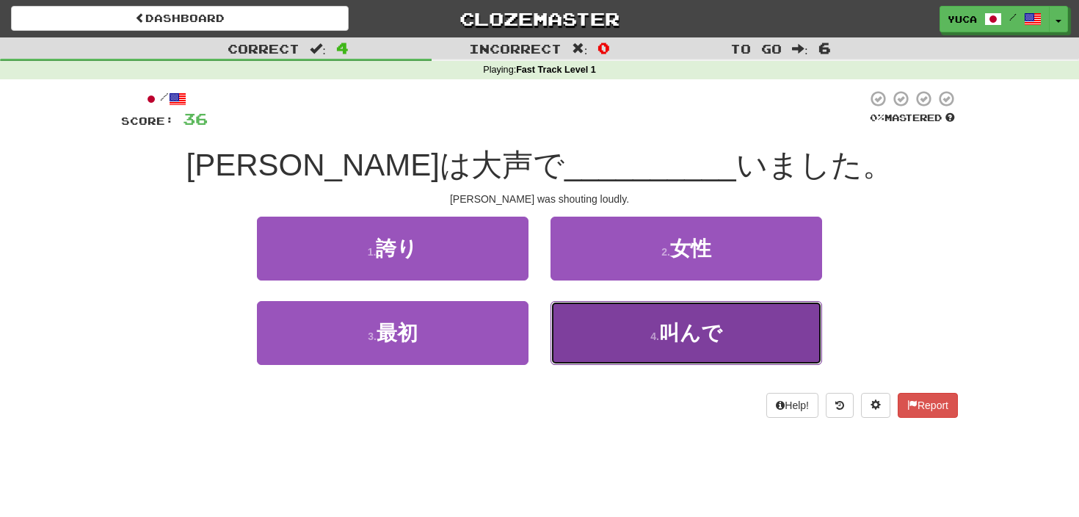
click at [673, 332] on span "叫んで" at bounding box center [690, 333] width 63 height 23
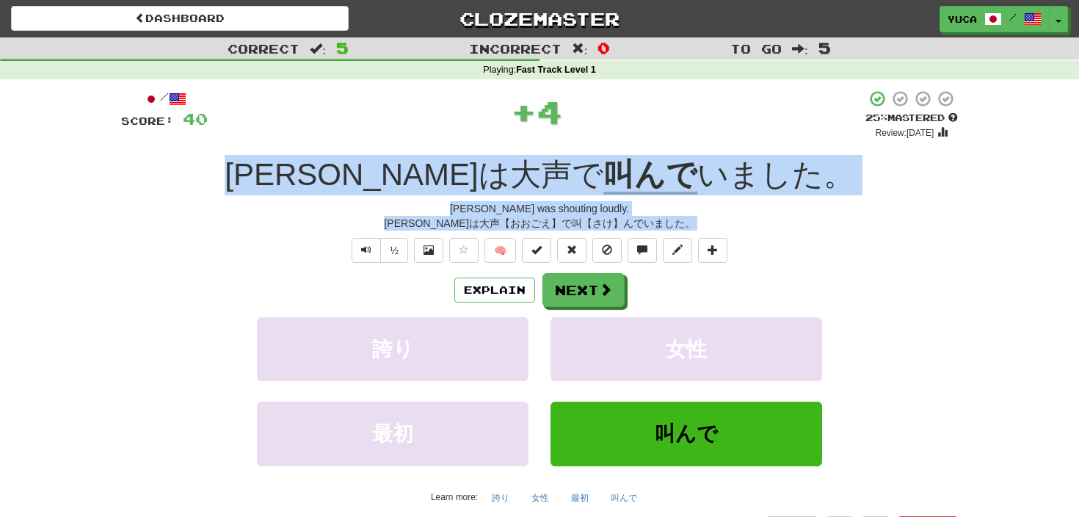
drag, startPoint x: 300, startPoint y: 169, endPoint x: 830, endPoint y: 254, distance: 536.9
click at [830, 255] on div "/ Score: 40 + 4 25 % Mastered Review: 2025-09-21 トムは大声で 叫んで いました。 Tom was shout…" at bounding box center [539, 315] width 837 height 451
copy div "トムは大声で 叫んで いました。 Tom was shouting loudly. トムは大声【おおごえ】で叫【さけ】んでいました。 ½ 🧠 Explain …"
click at [732, 222] on div "トムは大声【おおごえ】で叫【さけ】んでいました。" at bounding box center [539, 223] width 837 height 15
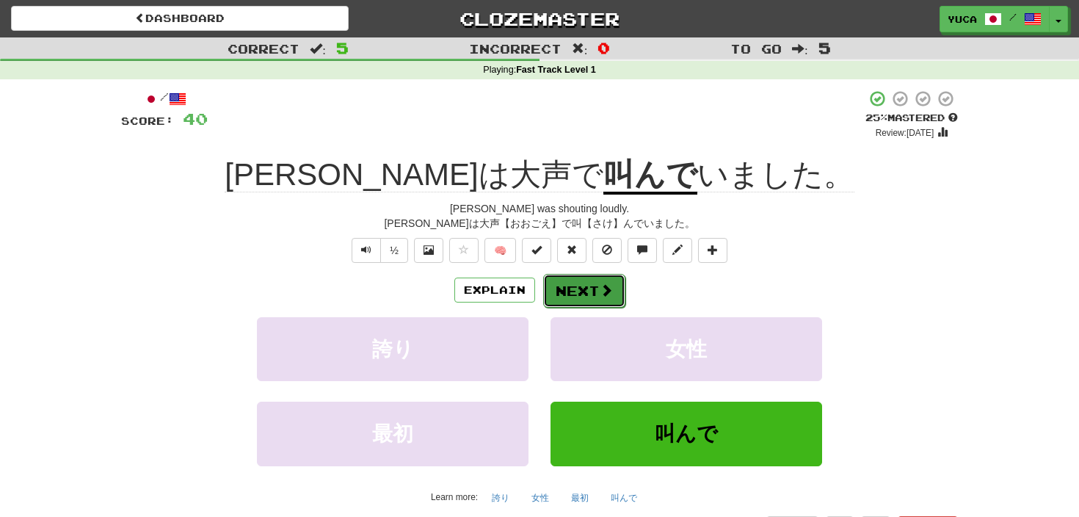
click at [582, 301] on button "Next" at bounding box center [584, 291] width 82 height 34
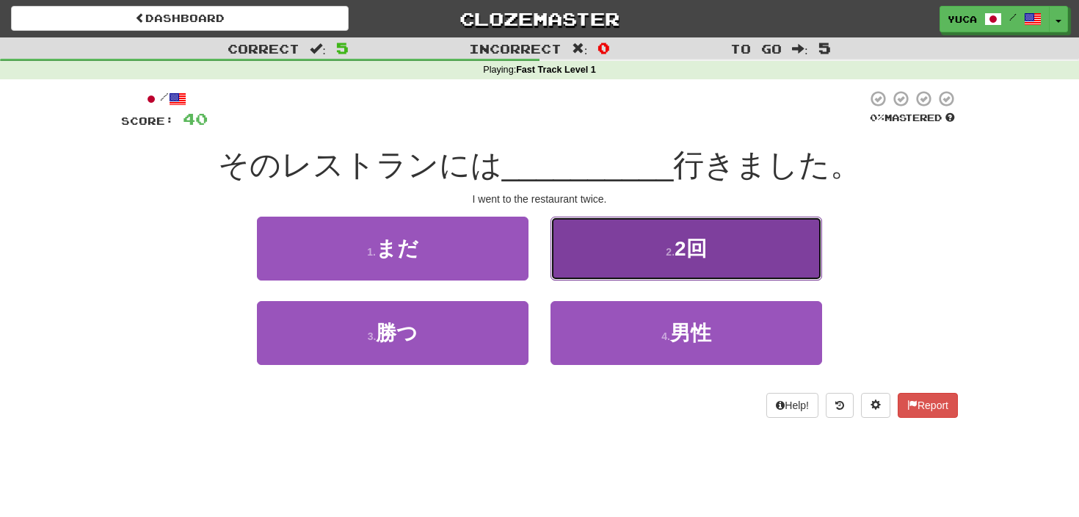
click at [684, 251] on span "2回" at bounding box center [691, 248] width 32 height 23
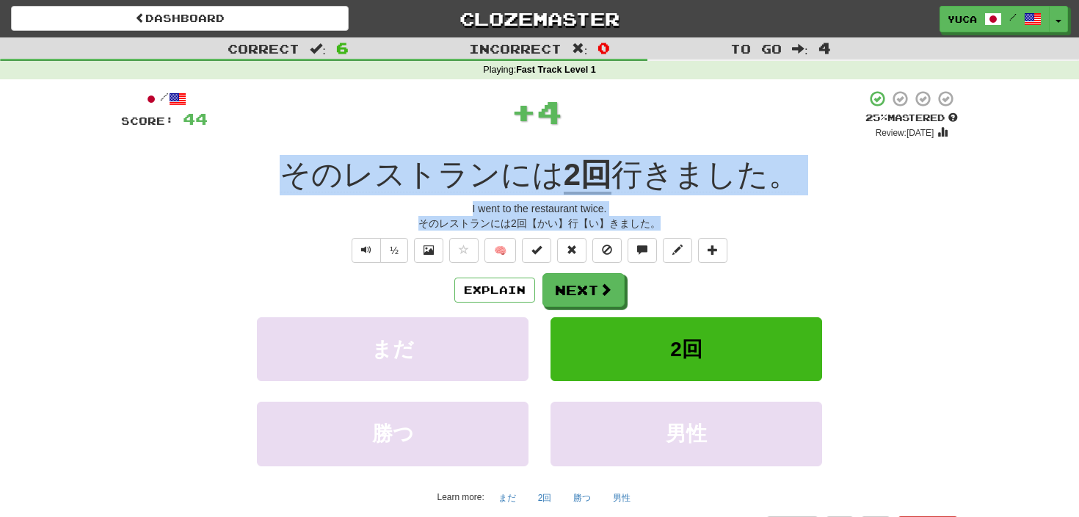
drag, startPoint x: 302, startPoint y: 156, endPoint x: 724, endPoint y: 221, distance: 427.2
click at [724, 220] on div "/ Score: 44 + 4 25 % Mastered Review: 2025-09-21 そのレストランには 2回 行きました。 I went to …" at bounding box center [539, 315] width 837 height 451
copy div "そのレストランには 2回 行きました。 I went to the restaurant twice. そのレストランには2回【かい】行【い】きました。"
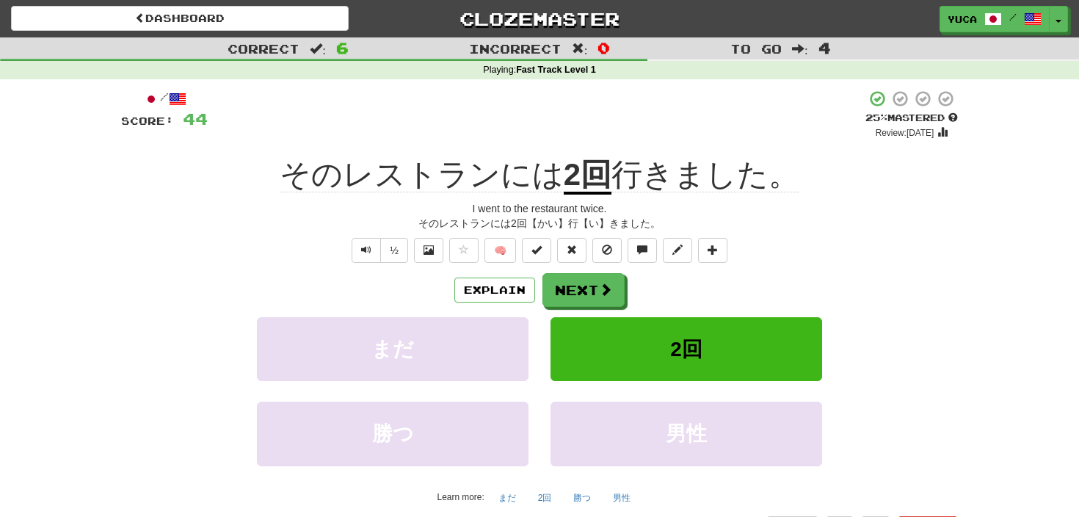
click at [773, 184] on div "そのレストランには 2回 行きました。" at bounding box center [539, 175] width 837 height 40
click at [594, 288] on button "Next" at bounding box center [584, 291] width 82 height 34
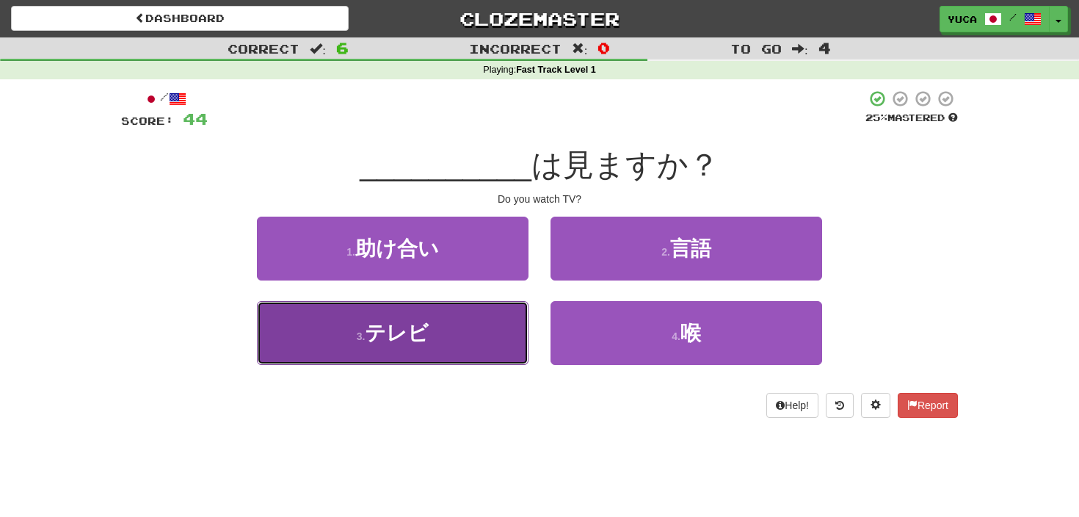
click at [397, 344] on button "3 . テレビ" at bounding box center [393, 333] width 272 height 64
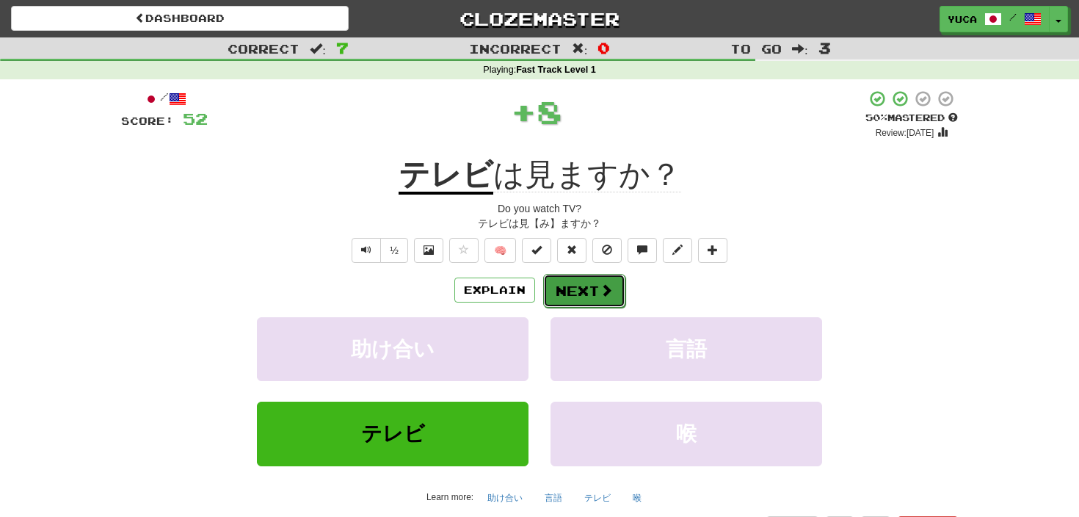
click at [582, 285] on button "Next" at bounding box center [584, 291] width 82 height 34
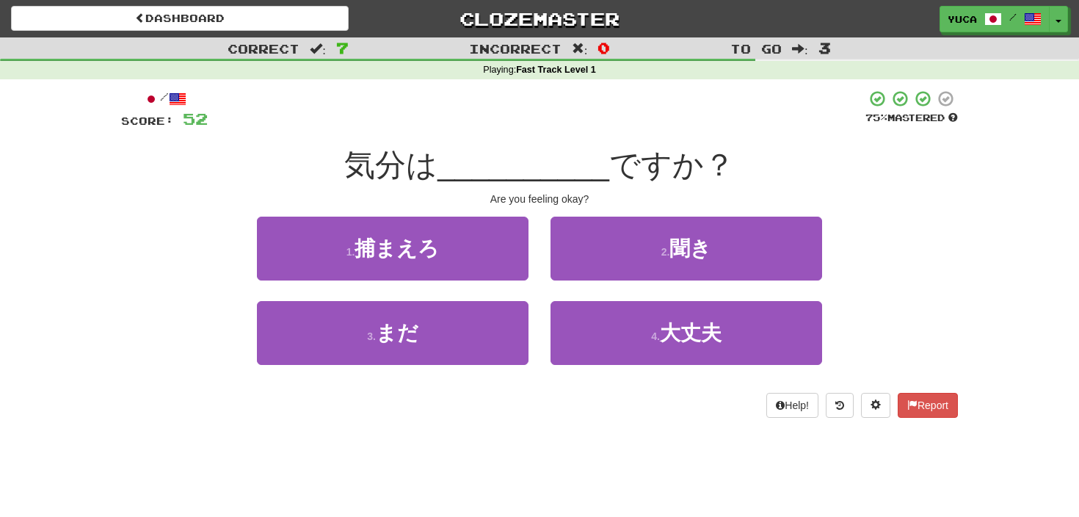
click at [393, 133] on div "/ Score: 52 75 % Mastered 気分は __________ ですか？ Are you feeling okay? 1 . 捕まえろ 2 …" at bounding box center [539, 254] width 837 height 328
click at [350, 164] on div "気分は __________ ですか？" at bounding box center [539, 165] width 837 height 40
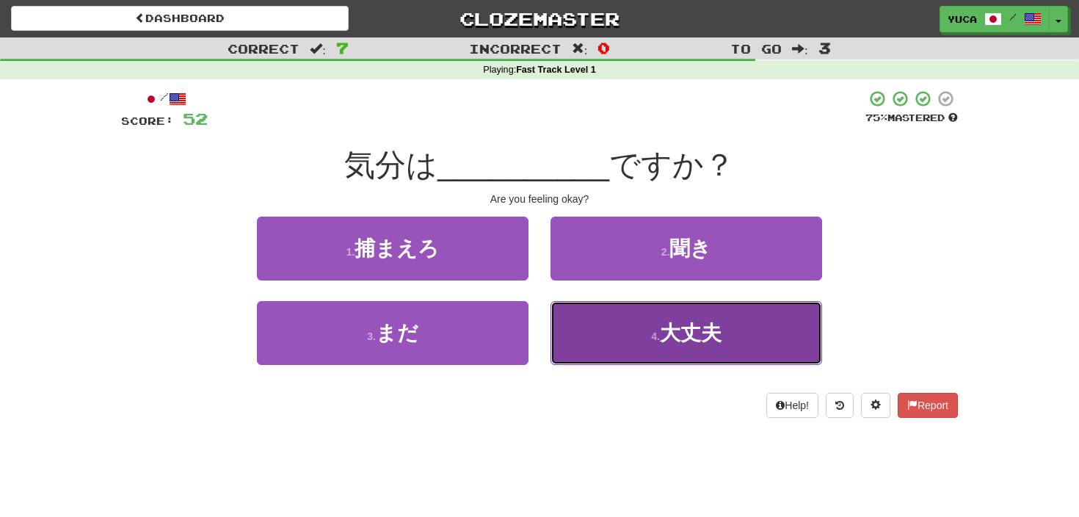
click at [684, 349] on button "4 . 大丈夫" at bounding box center [687, 333] width 272 height 64
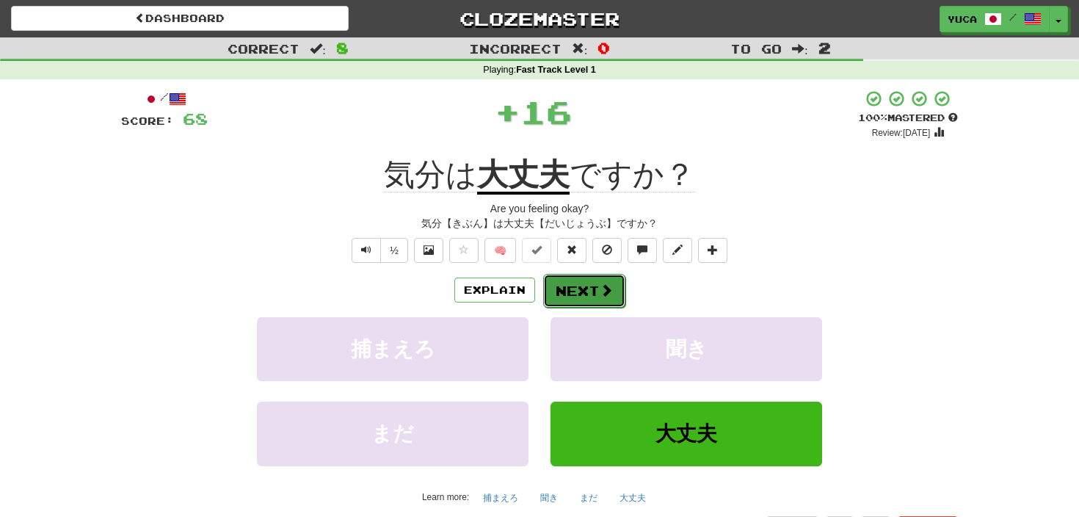
click at [580, 286] on button "Next" at bounding box center [584, 291] width 82 height 34
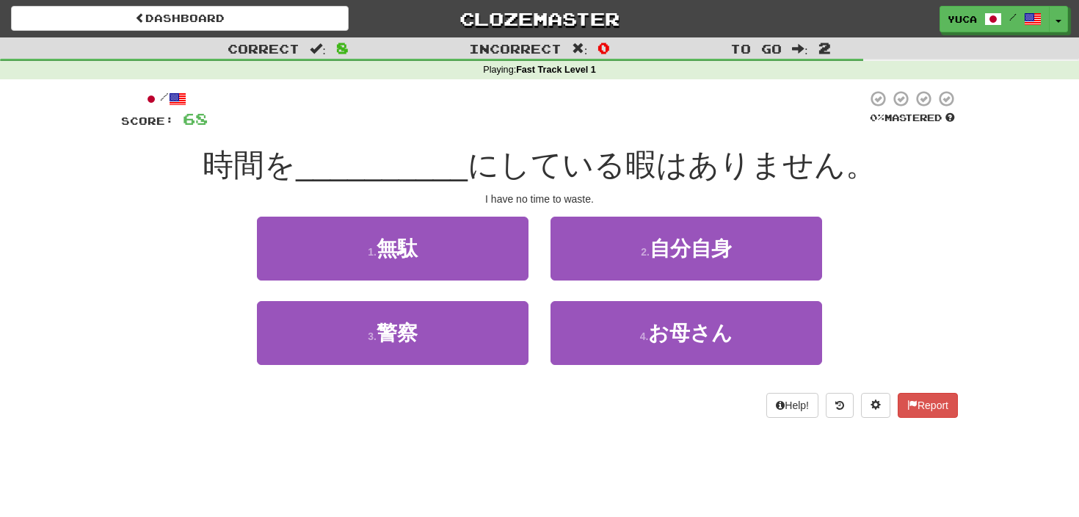
click at [224, 211] on div "/ Score: 68 0 % Mastered 時間を __________ にしている暇はありません。 I have no time to waste. …" at bounding box center [539, 254] width 837 height 328
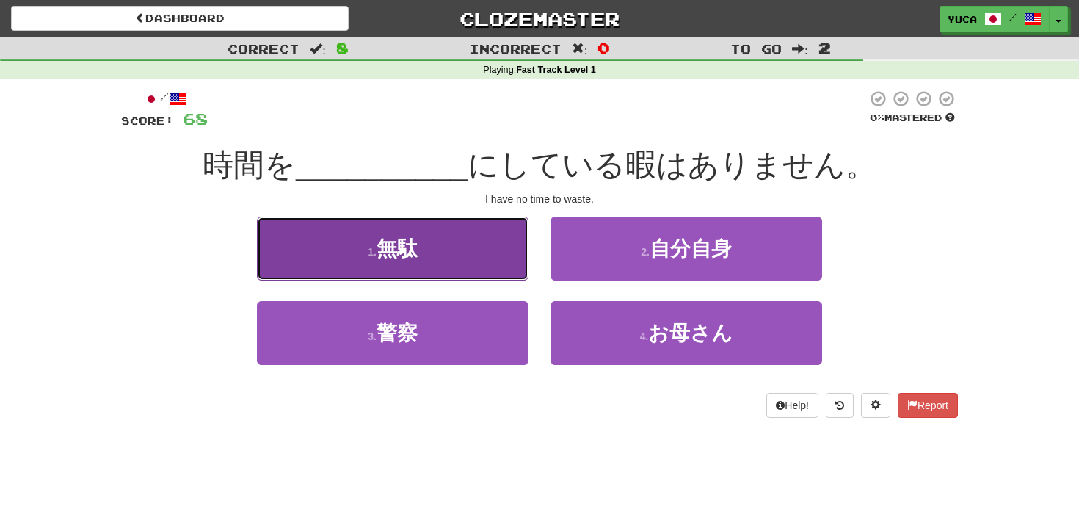
click at [385, 248] on span "無駄" at bounding box center [397, 248] width 41 height 23
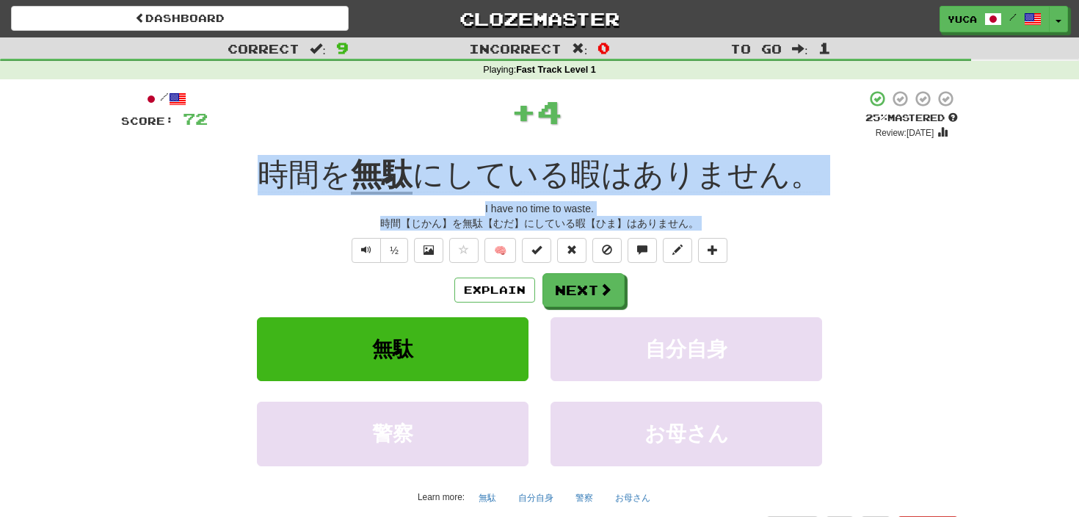
drag, startPoint x: 245, startPoint y: 164, endPoint x: 817, endPoint y: 285, distance: 585.3
click at [817, 285] on div "/ Score: 72 + 4 25 % Mastered Review: 2025-09-21 時間を 無駄 にしている暇はありません。 I have no…" at bounding box center [539, 315] width 837 height 451
click at [584, 301] on button "Next" at bounding box center [584, 291] width 82 height 34
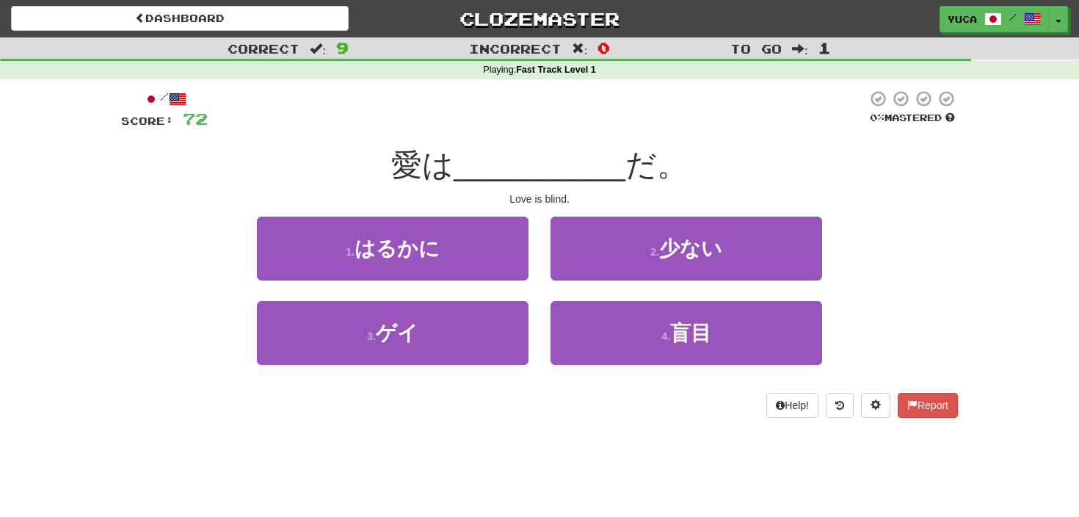
click at [541, 106] on div at bounding box center [537, 110] width 659 height 40
click at [481, 142] on div "/ Score: 72 0 % Mastered 愛は __________ だ。 Love is blind. 1 . はるかに 2 . 少ない 3 . ゲ…" at bounding box center [539, 254] width 837 height 328
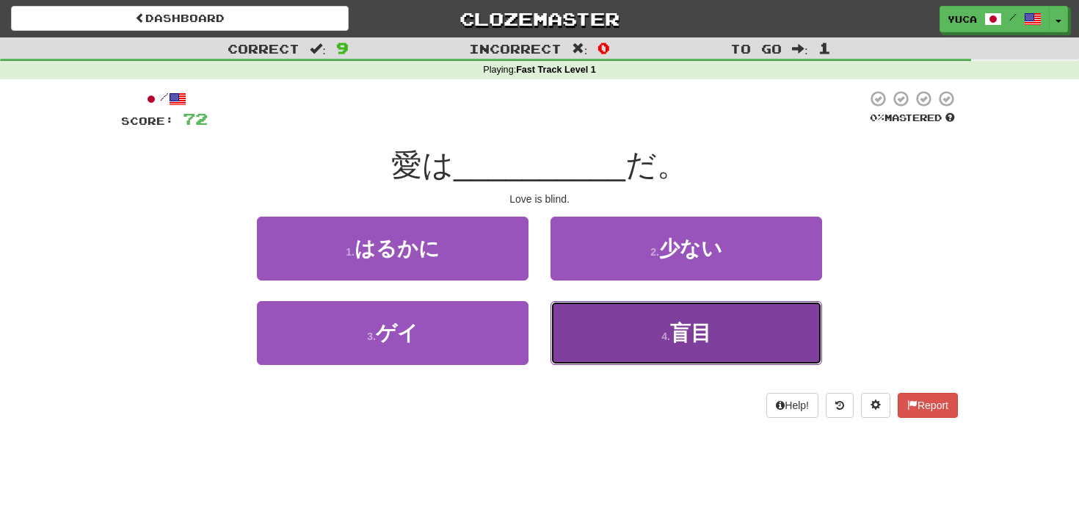
click at [680, 330] on span "盲目" at bounding box center [690, 333] width 41 height 23
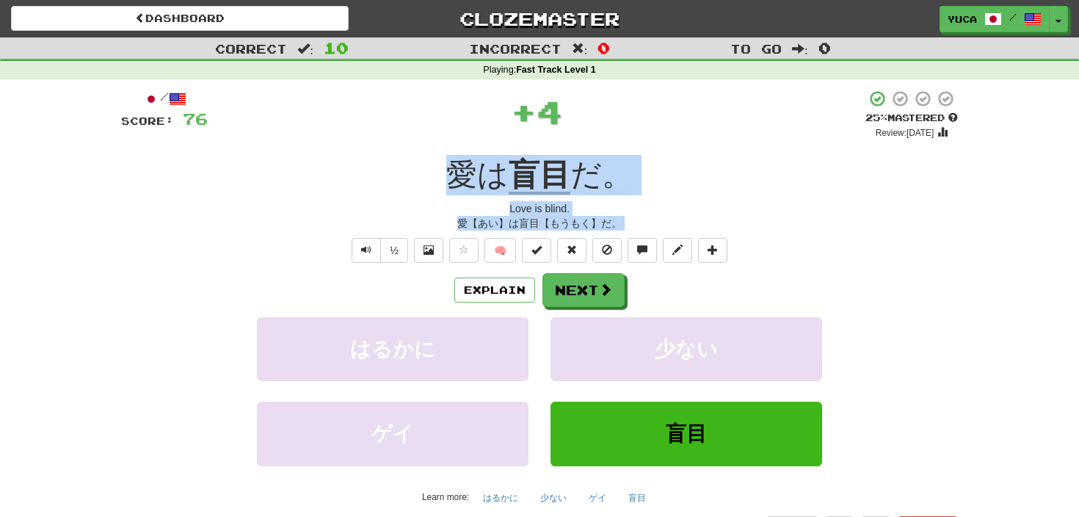
drag, startPoint x: 419, startPoint y: 179, endPoint x: 702, endPoint y: 265, distance: 296.2
click at [702, 265] on div "/ Score: 76 + 4 25 % Mastered Review: 2025-09-21 愛は 盲目 だ。 Love is blind. 愛【あい】は…" at bounding box center [539, 315] width 837 height 451
click at [601, 284] on span at bounding box center [606, 289] width 13 height 13
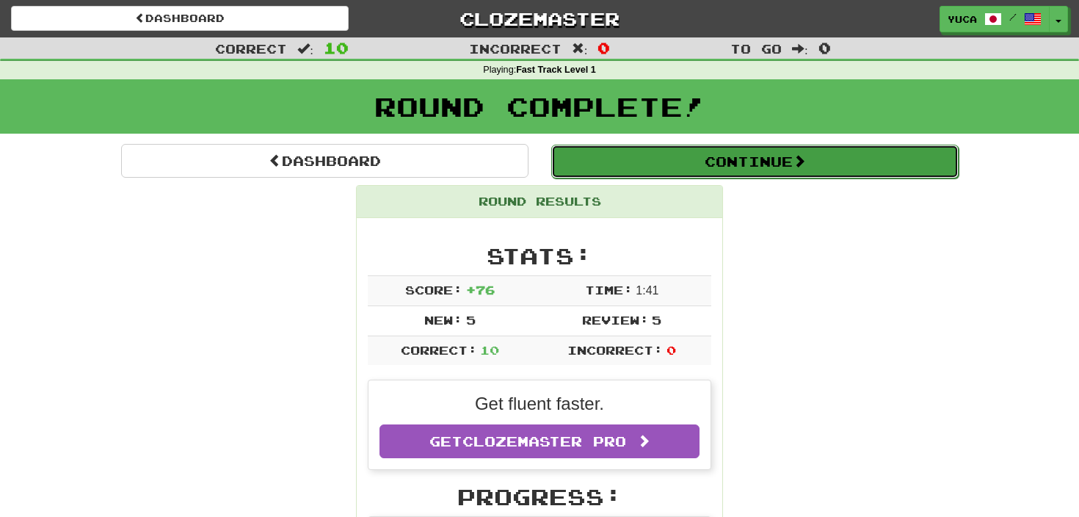
click at [597, 159] on button "Continue" at bounding box center [755, 162] width 408 height 34
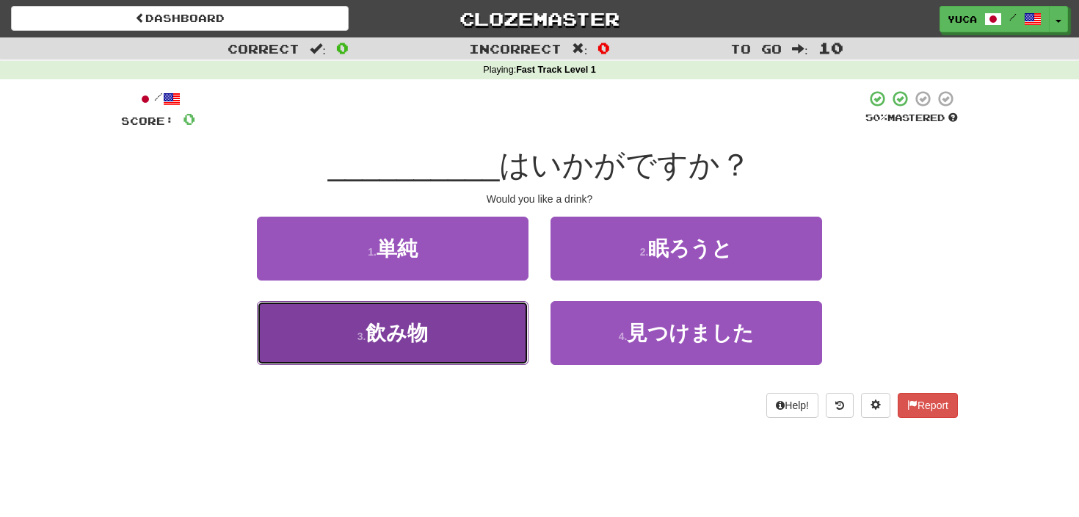
click at [381, 336] on span "飲み物" at bounding box center [397, 333] width 62 height 23
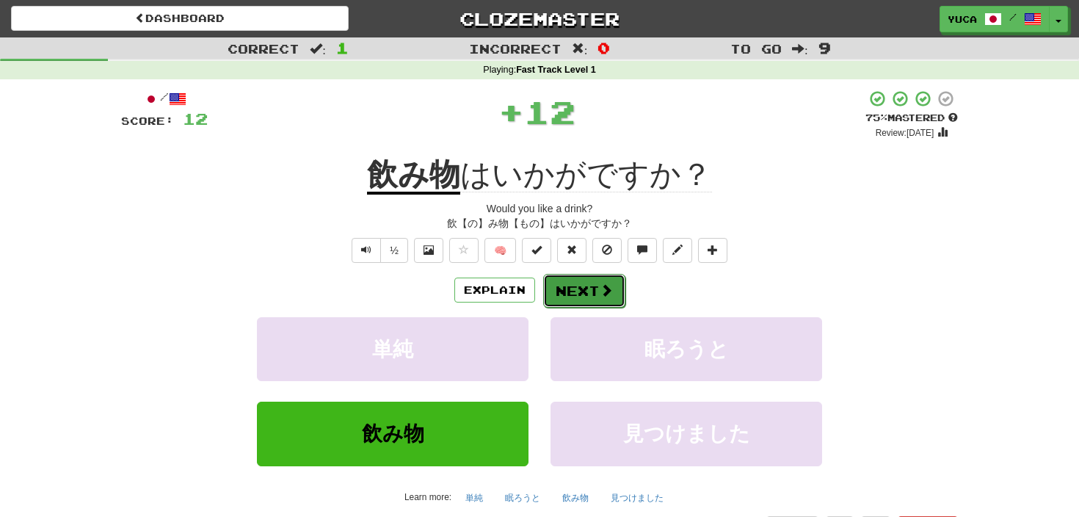
click at [595, 281] on button "Next" at bounding box center [584, 291] width 82 height 34
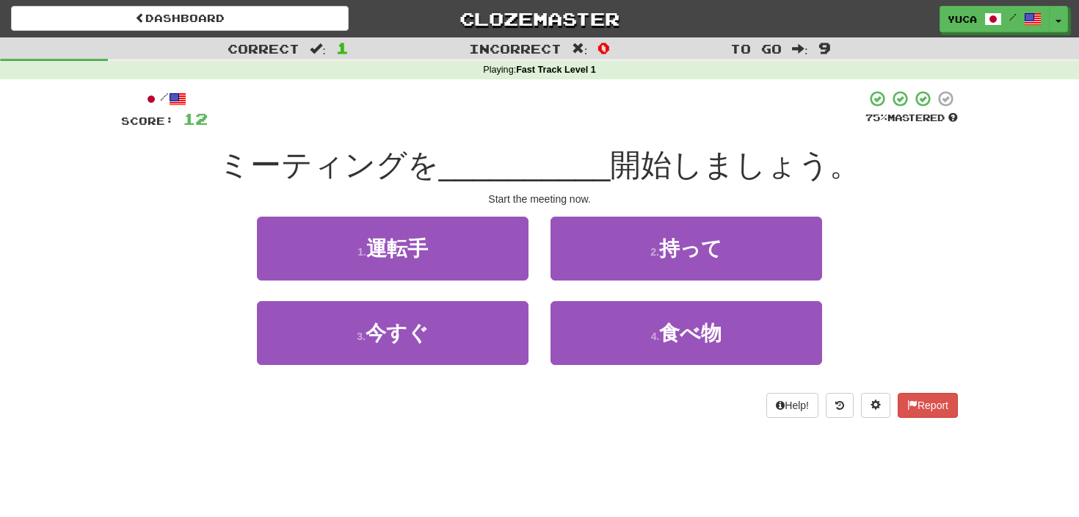
click at [548, 140] on div "/ Score: 12 75 % Mastered ミーティングを __________ 開始しましょう。 Start the meeting now. 1 …" at bounding box center [539, 254] width 837 height 328
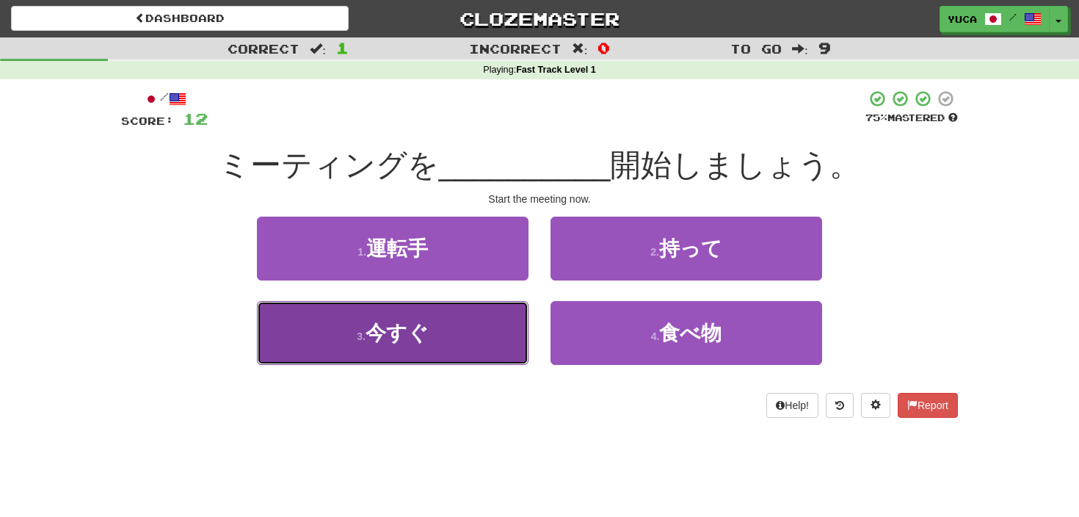
click at [382, 334] on span "今すぐ" at bounding box center [397, 333] width 63 height 23
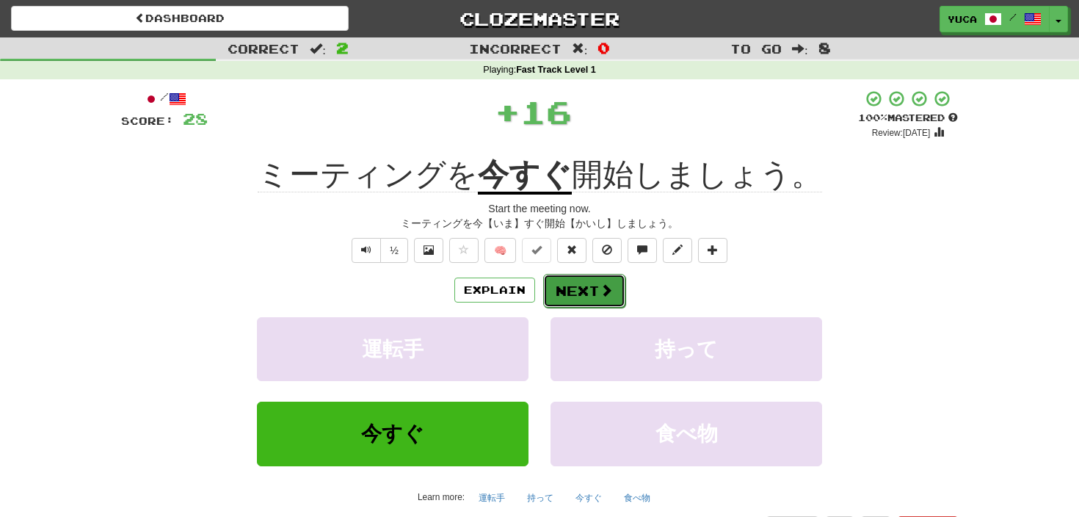
click at [579, 292] on button "Next" at bounding box center [584, 291] width 82 height 34
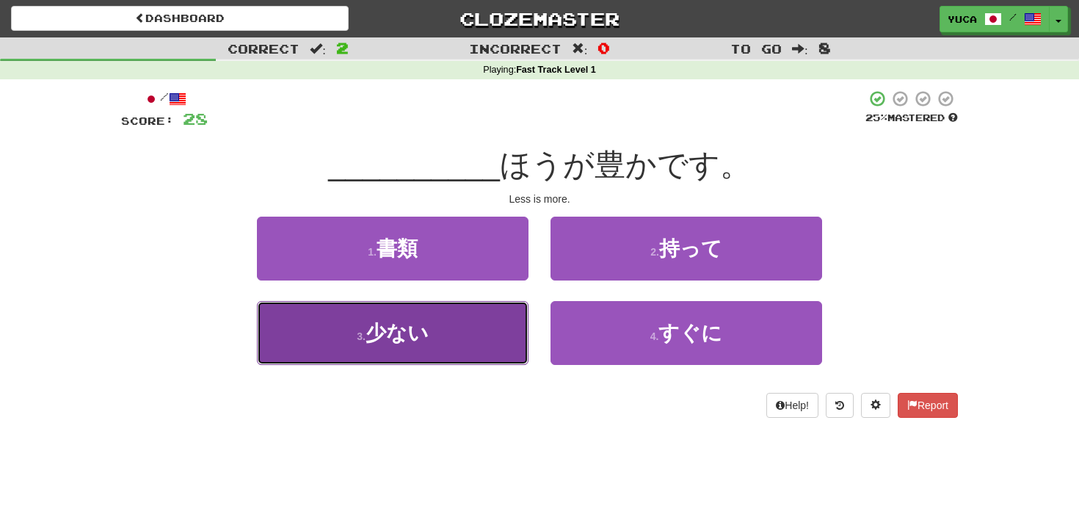
click at [377, 339] on span "少ない" at bounding box center [397, 333] width 63 height 23
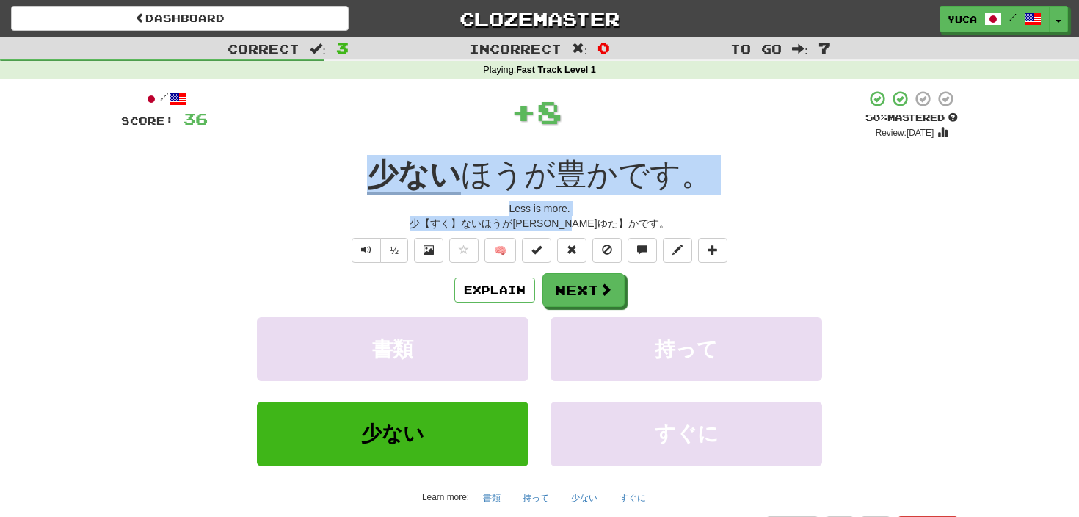
drag, startPoint x: 369, startPoint y: 170, endPoint x: 657, endPoint y: 231, distance: 294.9
click at [657, 230] on div "/ Score: 36 + 8 50 % Mastered Review: 2025-09-30 少ない ほうが豊かです。 Less is more. 少【す…" at bounding box center [539, 315] width 837 height 451
click at [571, 298] on button "Next" at bounding box center [584, 291] width 82 height 34
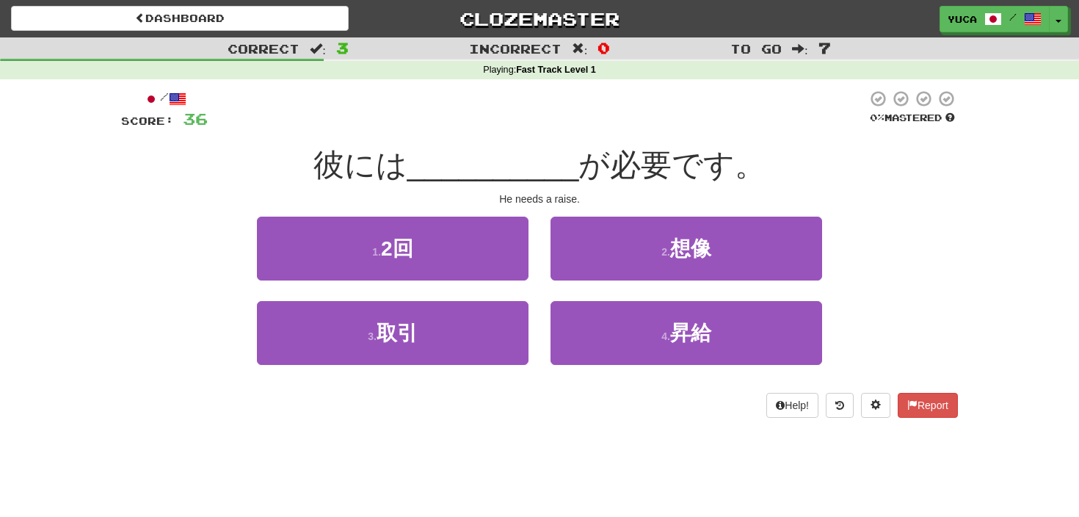
click at [507, 165] on span "__________" at bounding box center [494, 165] width 172 height 35
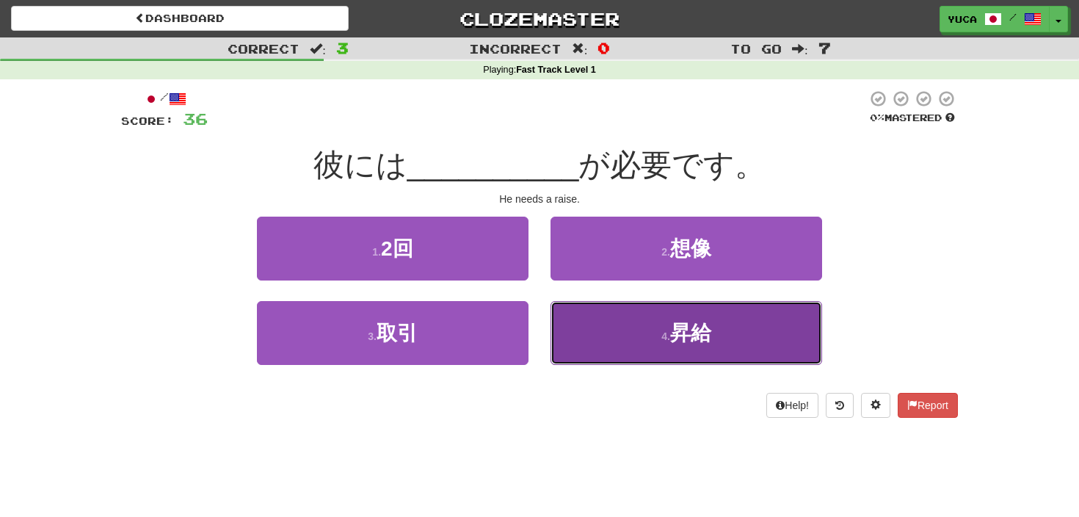
click at [658, 334] on button "4 . 昇給" at bounding box center [687, 333] width 272 height 64
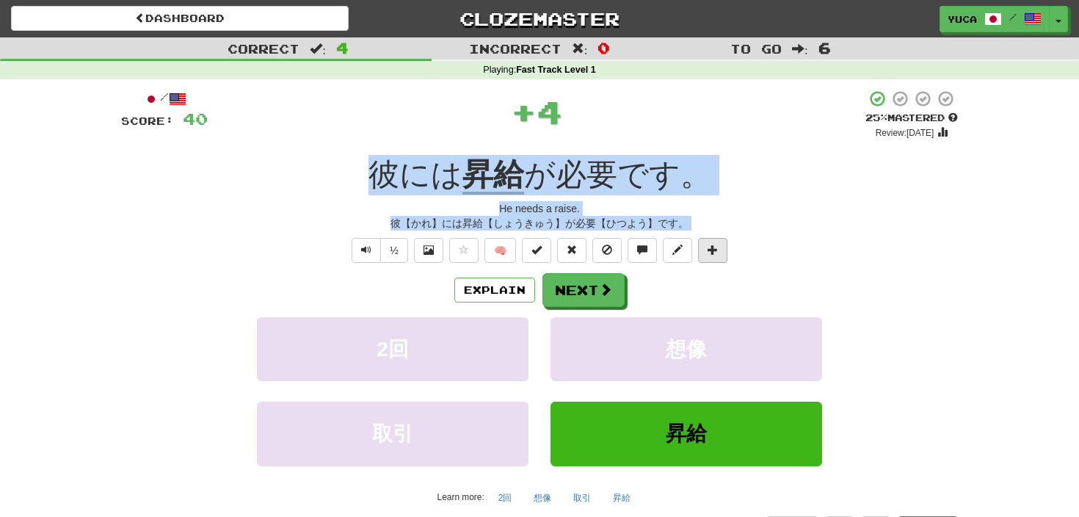
drag, startPoint x: 369, startPoint y: 171, endPoint x: 703, endPoint y: 242, distance: 342.2
click at [705, 242] on div "/ Score: 40 + 4 25 % Mastered Review: 2025-09-21 彼には 昇給 が必要です。 He needs a raise…" at bounding box center [539, 315] width 837 height 451
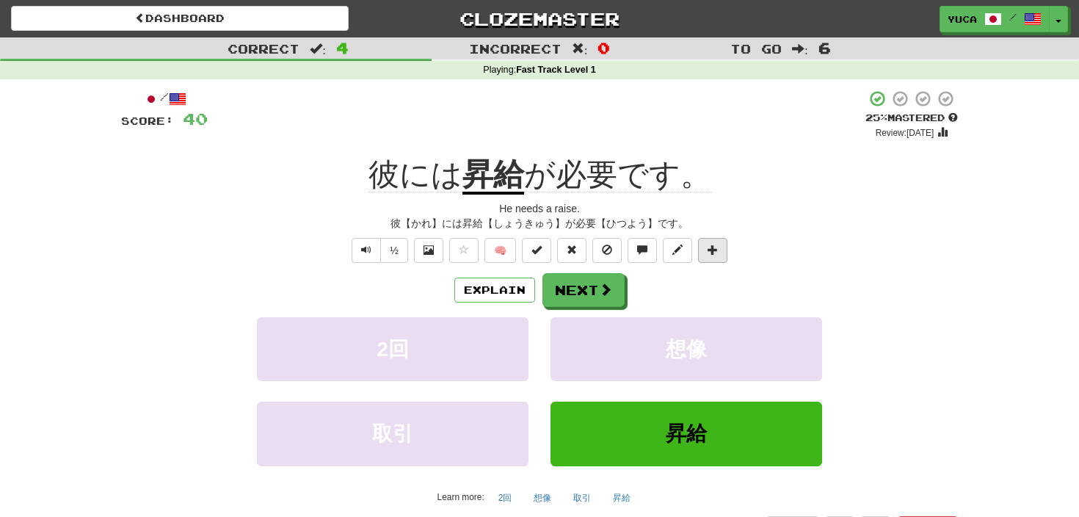
drag, startPoint x: 729, startPoint y: 239, endPoint x: 722, endPoint y: 245, distance: 9.4
click at [729, 239] on div "½ 🧠" at bounding box center [539, 250] width 837 height 25
click at [600, 277] on button "Next" at bounding box center [584, 291] width 82 height 34
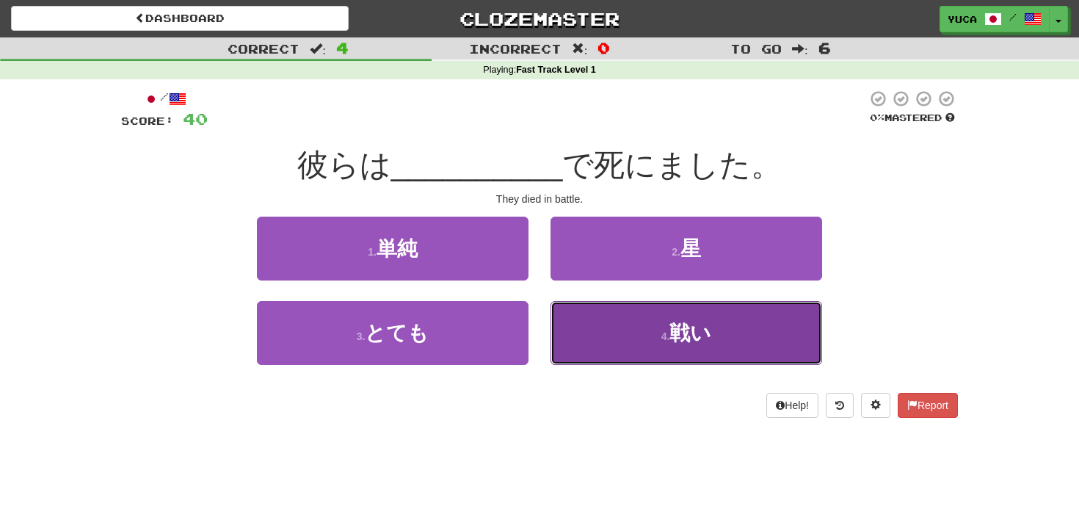
click at [689, 340] on span "戦い" at bounding box center [691, 333] width 42 height 23
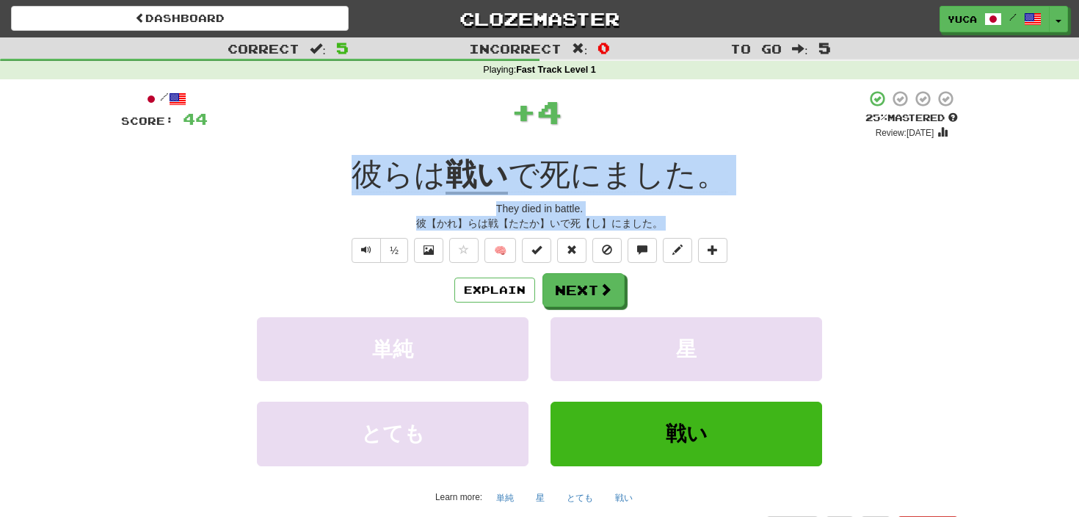
drag, startPoint x: 318, startPoint y: 167, endPoint x: 745, endPoint y: 251, distance: 434.7
click at [745, 251] on div "/ Score: 44 + 4 25 % Mastered Review: 2025-09-21 彼らは 戦い で死にました。 They died in ba…" at bounding box center [539, 315] width 837 height 451
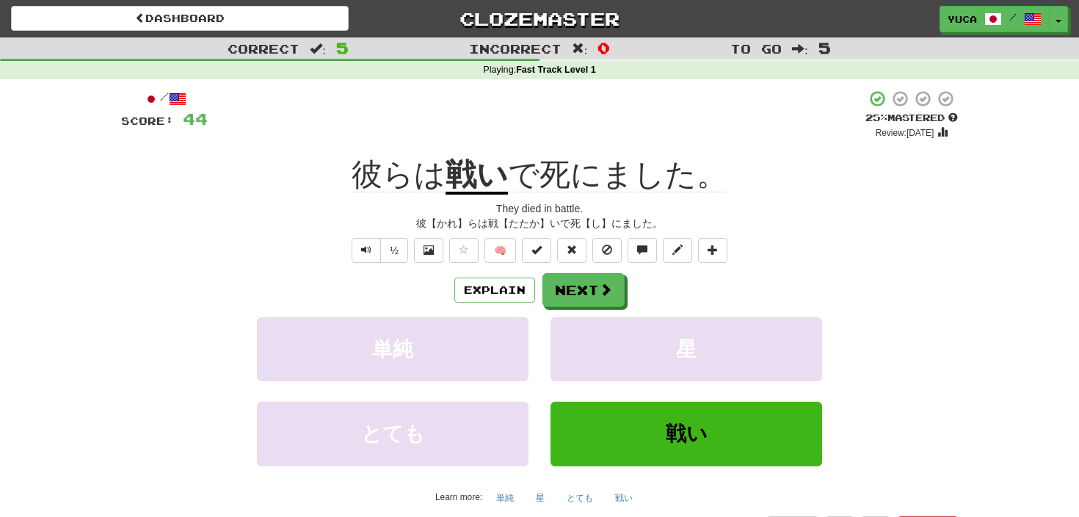
click at [759, 250] on div "½ 🧠" at bounding box center [539, 250] width 837 height 25
click at [607, 293] on span at bounding box center [606, 289] width 13 height 13
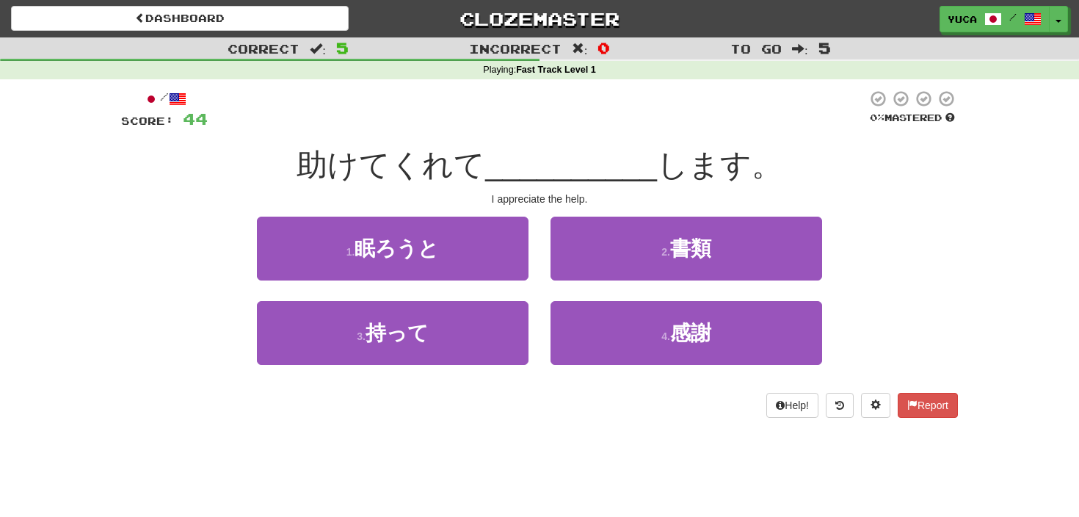
click at [313, 154] on div "助けてくれて __________ します。" at bounding box center [539, 165] width 837 height 40
click at [606, 482] on div "Dashboard Clozemaster yuca / Toggle Dropdown Dashboard Leaderboard Activity Fee…" at bounding box center [539, 258] width 1079 height 517
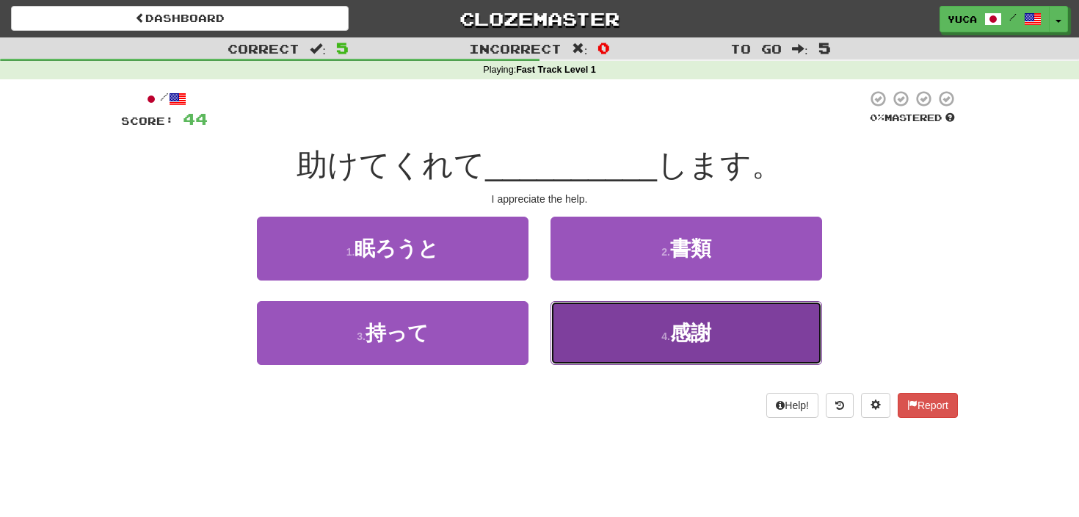
click at [714, 344] on button "4 . 感謝" at bounding box center [687, 333] width 272 height 64
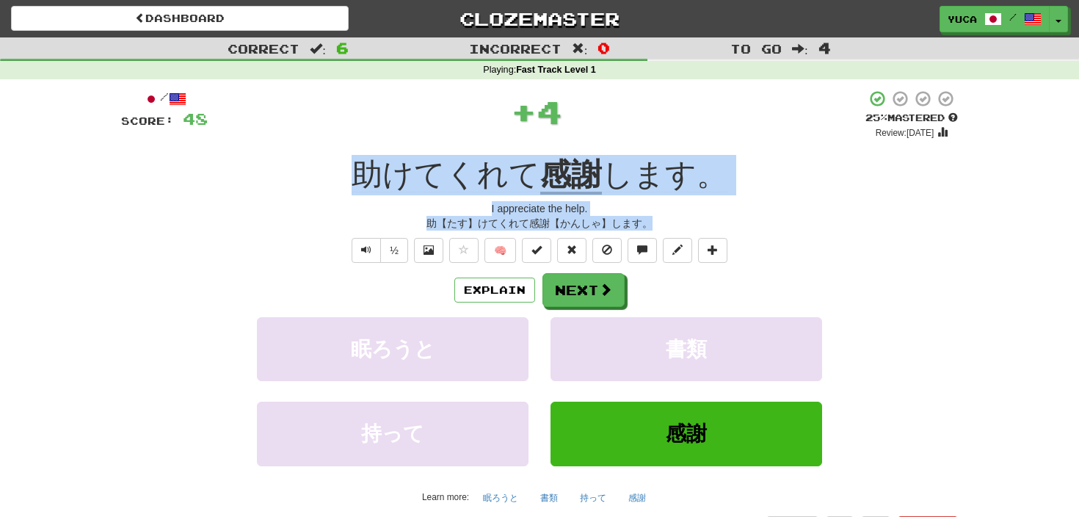
drag, startPoint x: 551, startPoint y: 199, endPoint x: 684, endPoint y: 225, distance: 136.1
click at [685, 225] on div "/ Score: 48 + 4 25 % Mastered Review: 2025-09-21 助けてくれて 感謝 します。 I appreciate th…" at bounding box center [539, 315] width 837 height 451
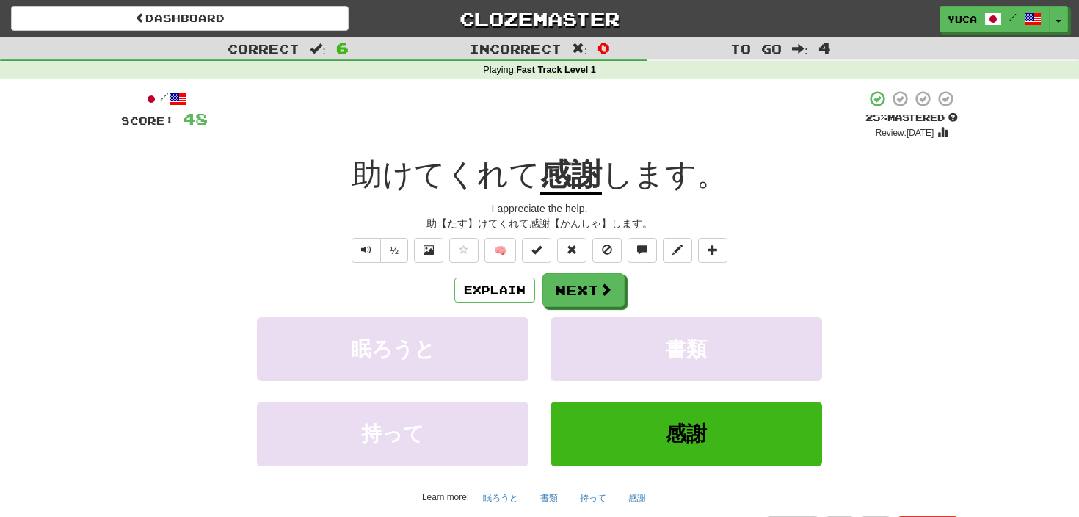
click at [695, 115] on div "+ 4" at bounding box center [537, 115] width 658 height 50
click at [594, 283] on button "Next" at bounding box center [584, 291] width 82 height 34
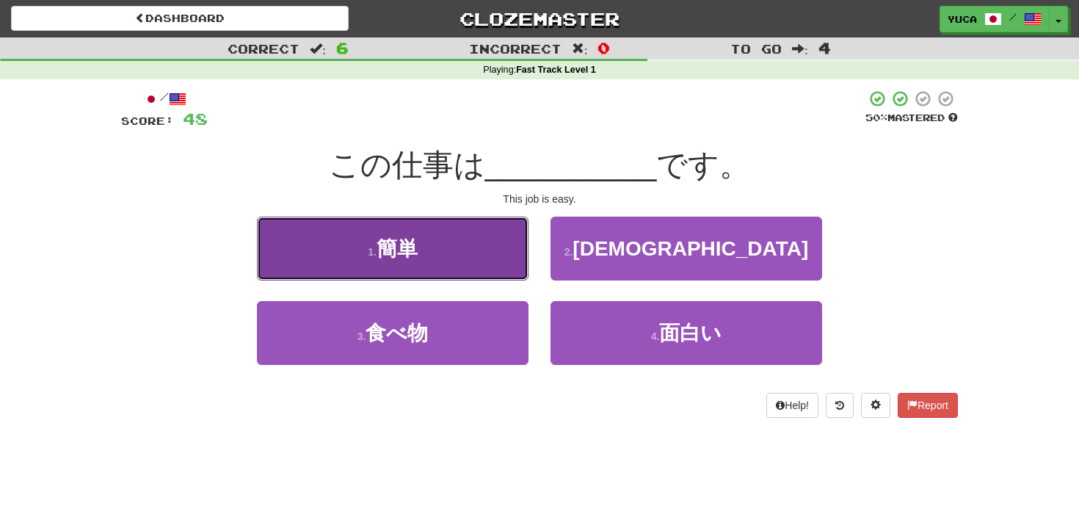
click at [388, 250] on span "簡単" at bounding box center [397, 248] width 41 height 23
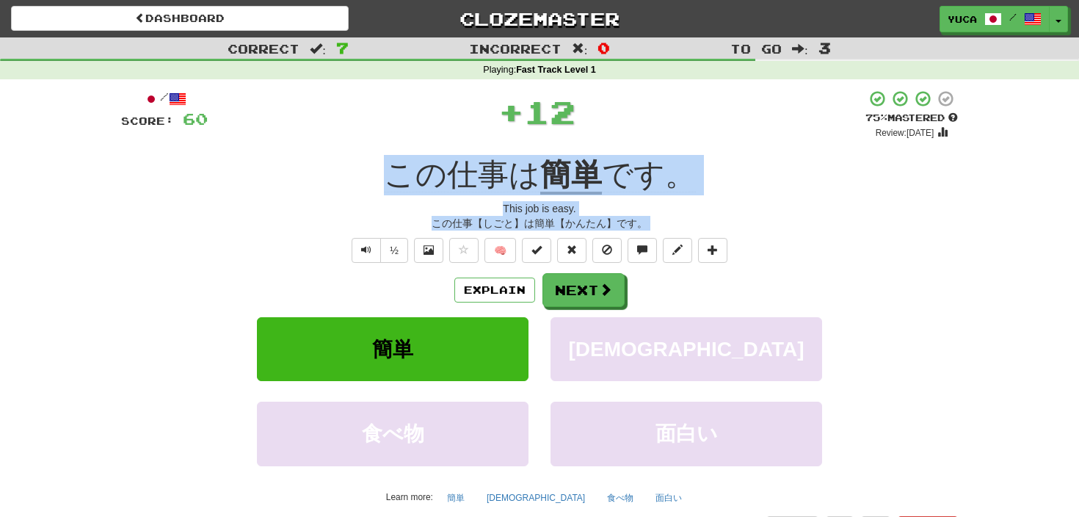
drag, startPoint x: 344, startPoint y: 162, endPoint x: 857, endPoint y: 301, distance: 531.9
click at [857, 301] on div "/ Score: 60 + 12 75 % Mastered Review: 2025-10-20 この仕事は 簡単 です。 This job is easy…" at bounding box center [539, 315] width 837 height 451
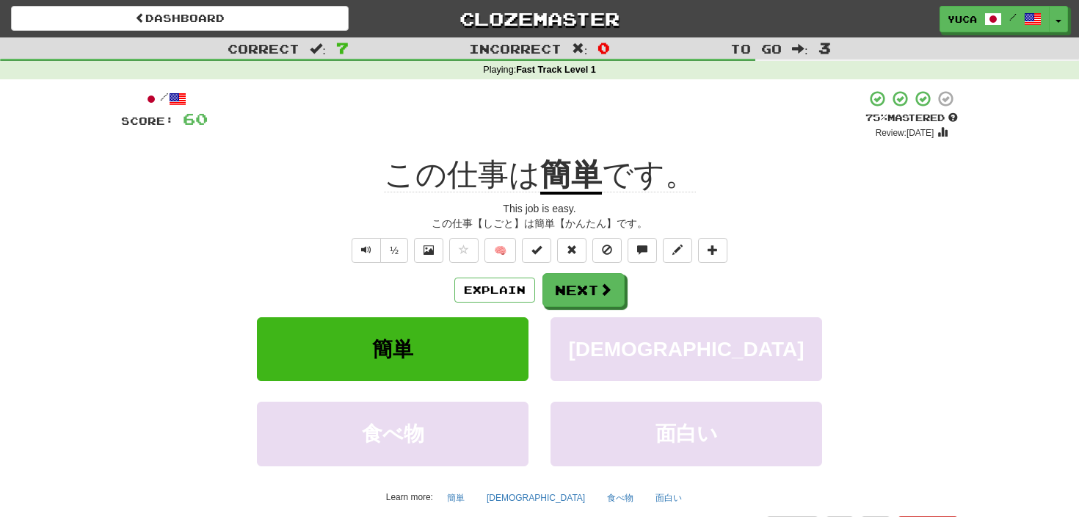
click at [749, 233] on div "/ Score: 60 + 12 75 % Mastered Review: 2025-10-20 この仕事は 簡単 です。 This job is easy…" at bounding box center [539, 315] width 837 height 451
click at [590, 298] on button "Next" at bounding box center [584, 291] width 82 height 34
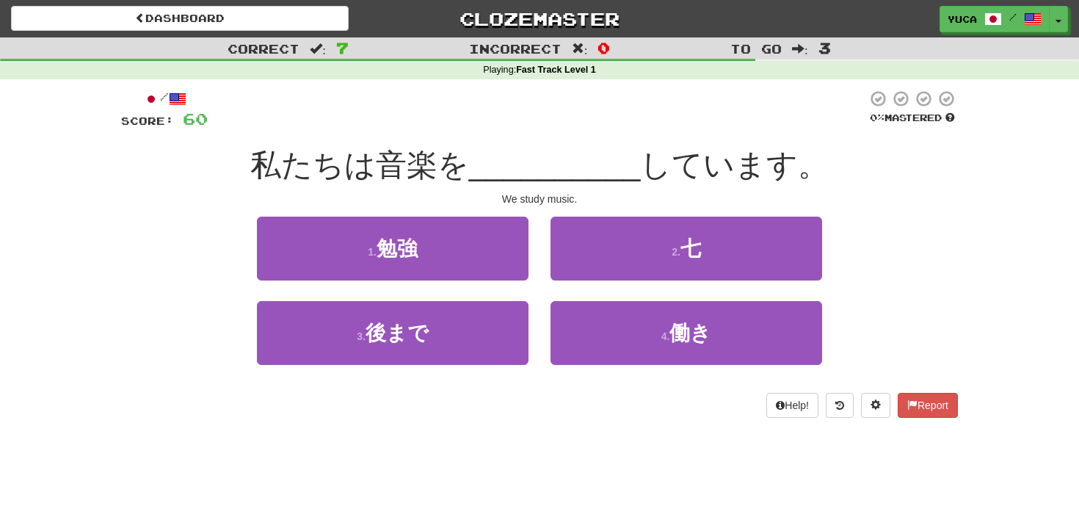
click at [437, 130] on div "/ Score: 60 0 % Mastered 私たちは音楽を __________ しています。 We study music. 1 . 勉強 2 . 七…" at bounding box center [539, 254] width 837 height 328
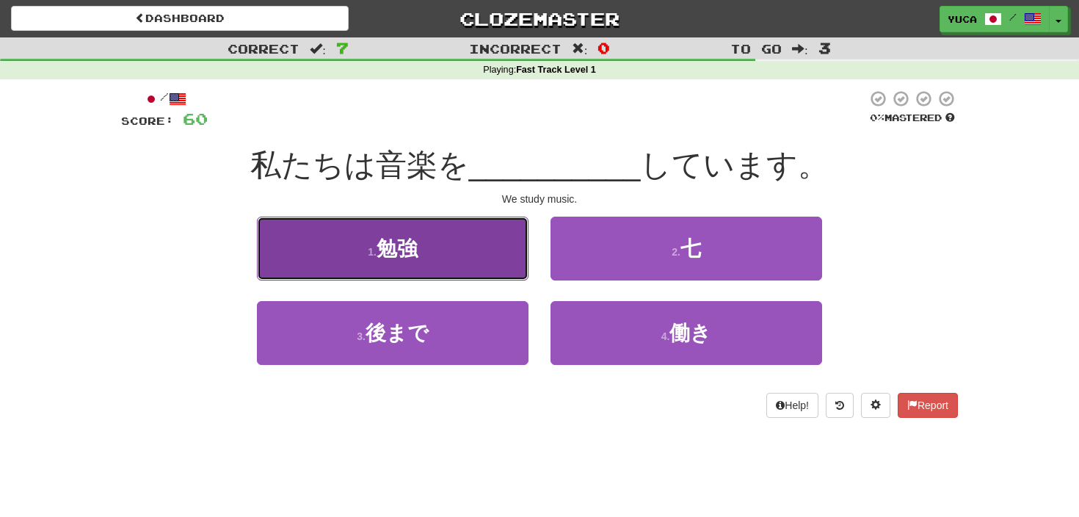
click at [385, 246] on span "勉強" at bounding box center [397, 248] width 41 height 23
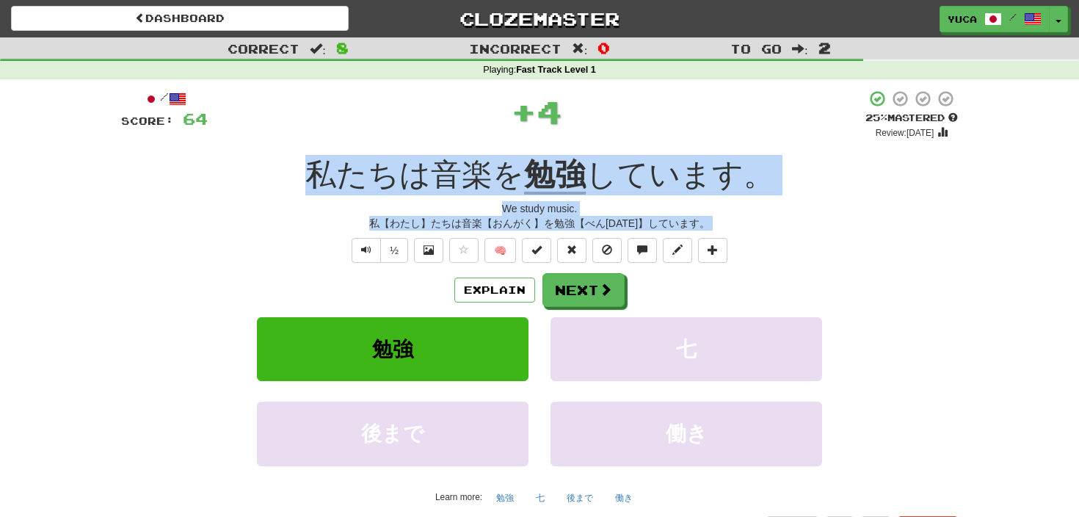
drag, startPoint x: 278, startPoint y: 145, endPoint x: 786, endPoint y: 250, distance: 518.7
click at [788, 251] on div "/ Score: 64 + 4 25 % Mastered Review: 2025-09-21 私たちは音楽を 勉強 しています。 We study mus…" at bounding box center [539, 315] width 837 height 451
click at [609, 296] on span at bounding box center [606, 289] width 13 height 13
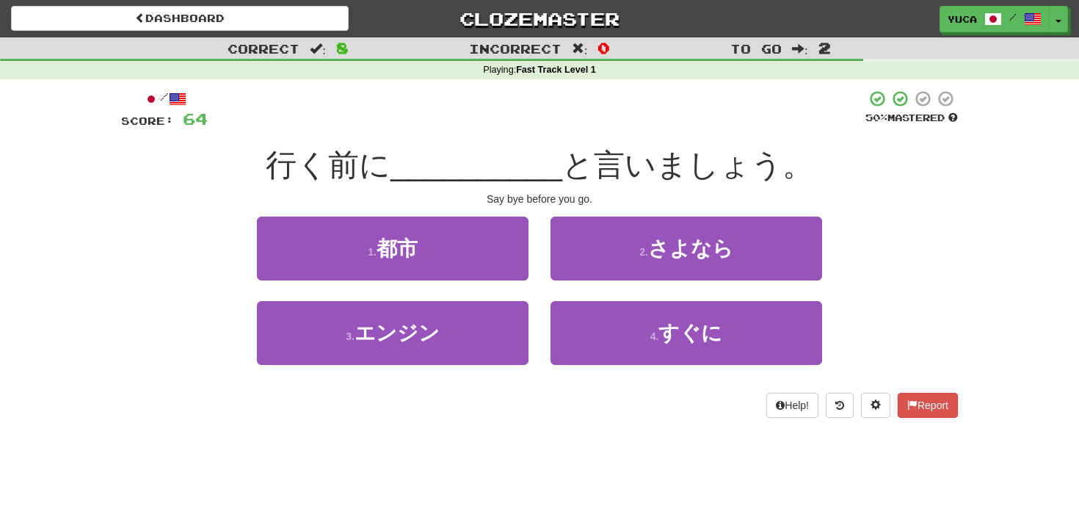
click at [508, 121] on div at bounding box center [537, 110] width 658 height 40
click at [352, 121] on div at bounding box center [537, 110] width 658 height 40
click at [463, 145] on div "行く前に __________ と言いましょう。" at bounding box center [539, 165] width 837 height 40
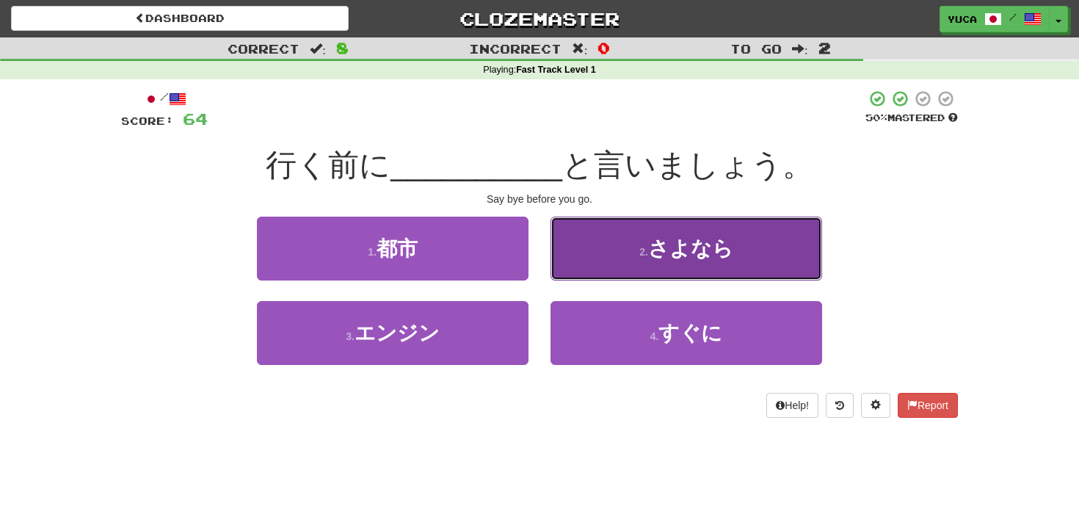
click at [666, 246] on span "さよなら" at bounding box center [690, 248] width 85 height 23
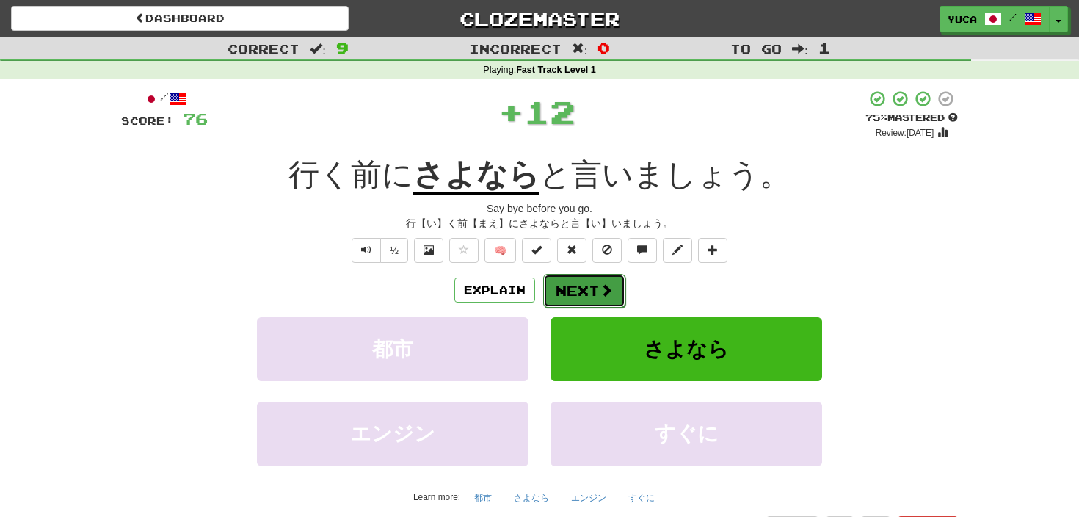
click at [571, 304] on button "Next" at bounding box center [584, 291] width 82 height 34
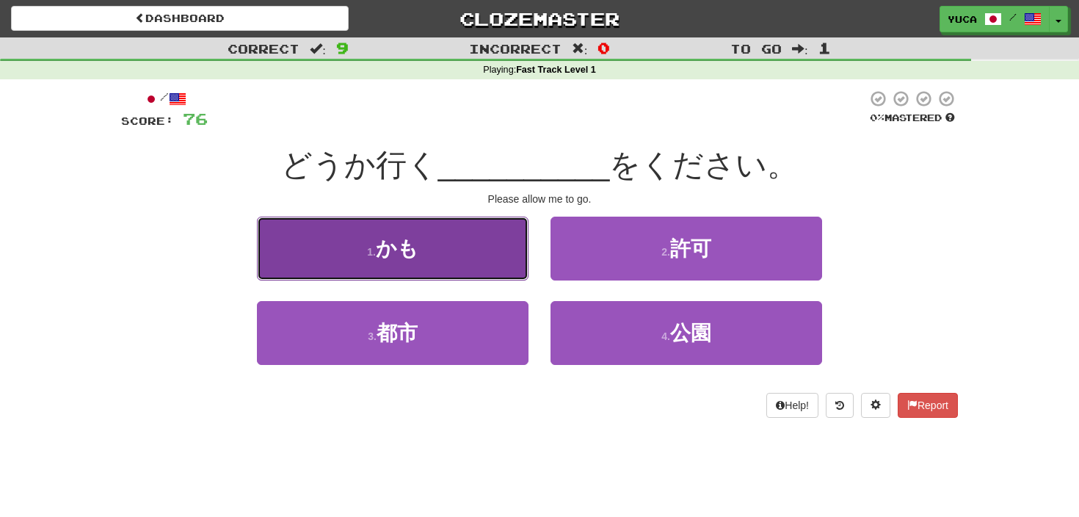
click at [386, 245] on span "かも" at bounding box center [397, 248] width 43 height 23
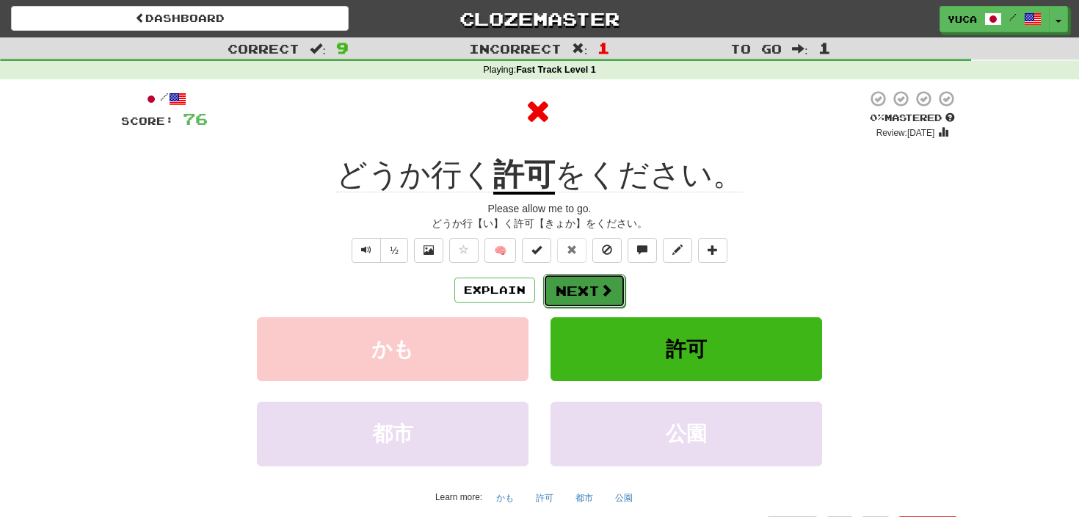
click at [602, 290] on span at bounding box center [606, 289] width 13 height 13
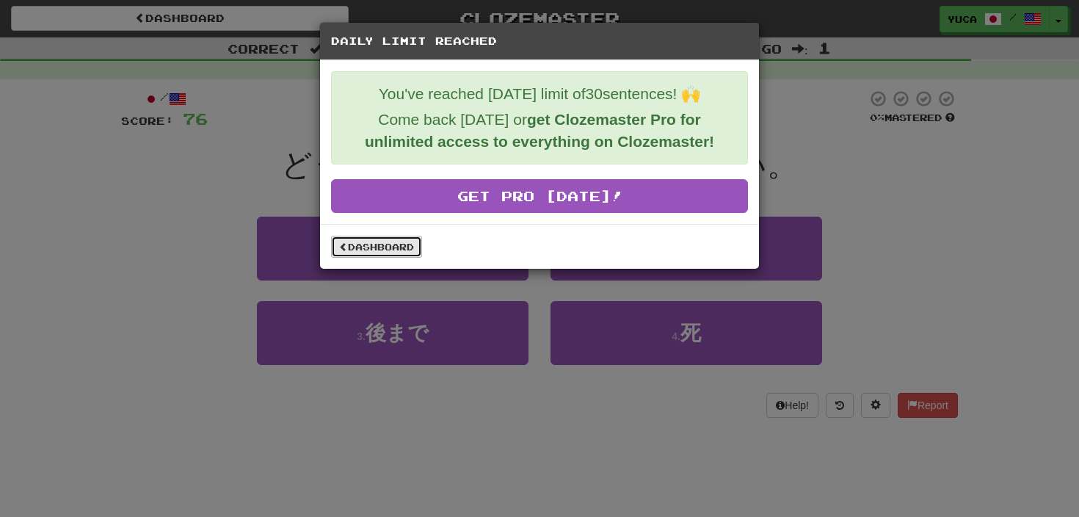
click at [382, 249] on link "Dashboard" at bounding box center [376, 247] width 91 height 22
